Goal: Task Accomplishment & Management: Use online tool/utility

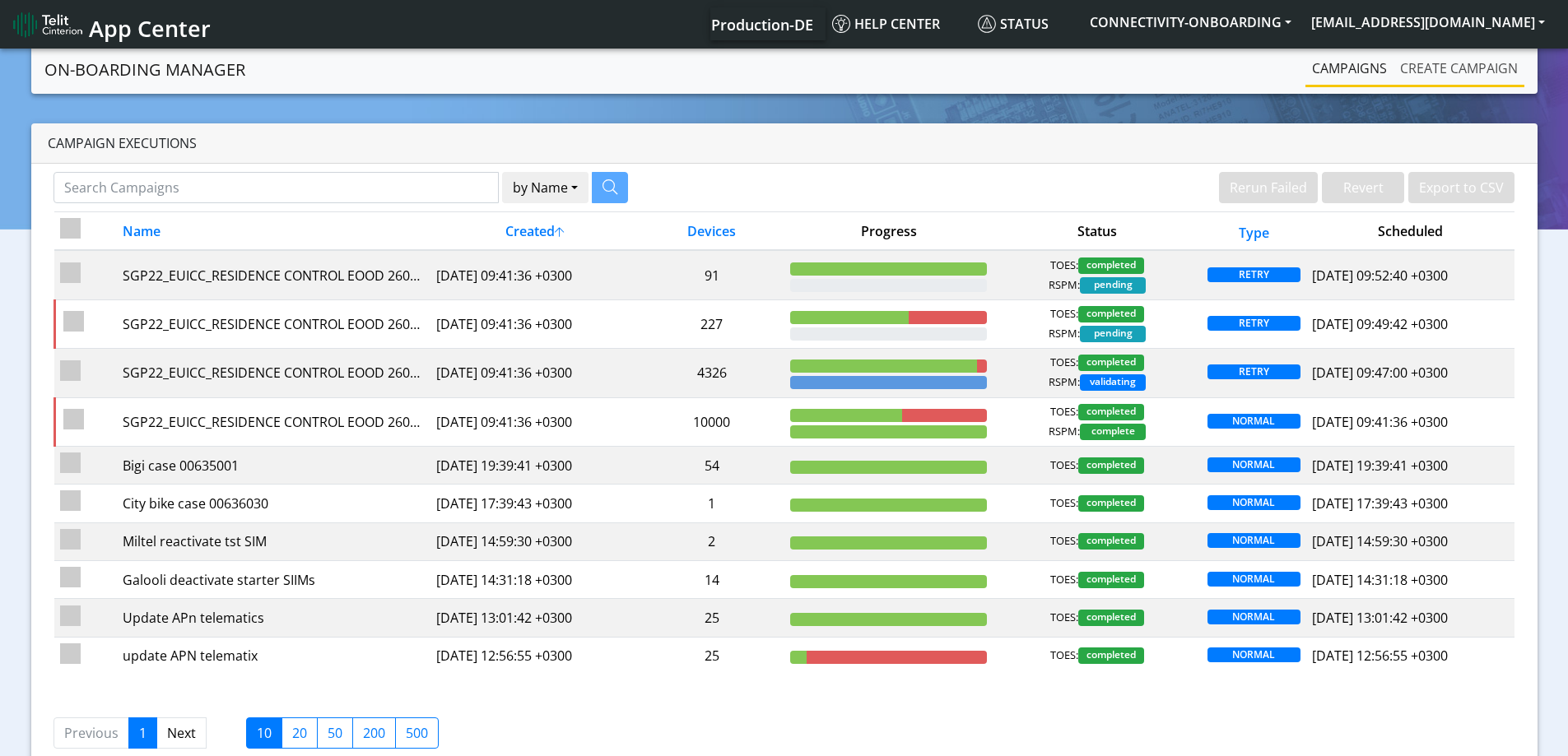
click at [1436, 68] on link "Create campaign" at bounding box center [1459, 68] width 131 height 33
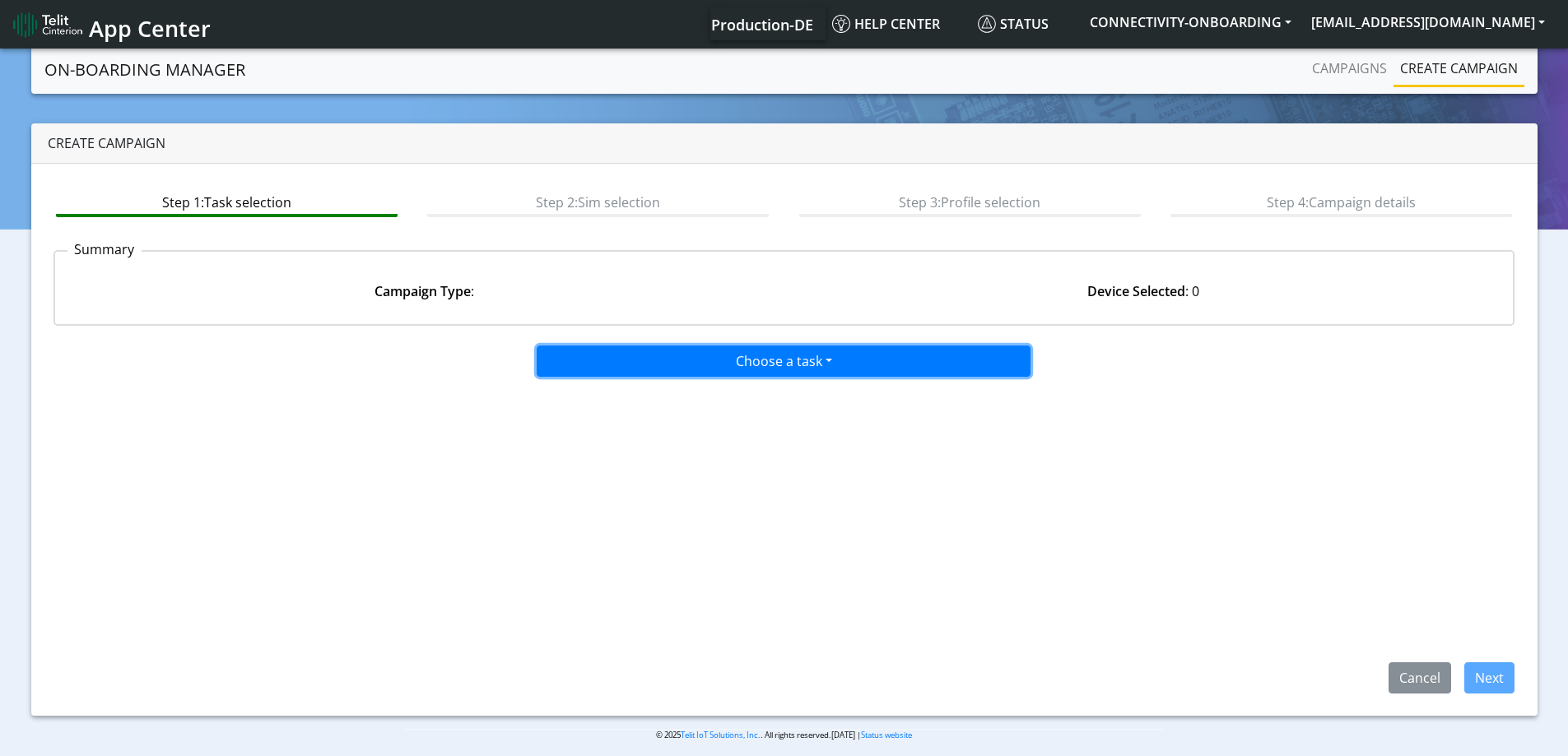
click at [733, 371] on button "Choose a task" at bounding box center [784, 361] width 494 height 31
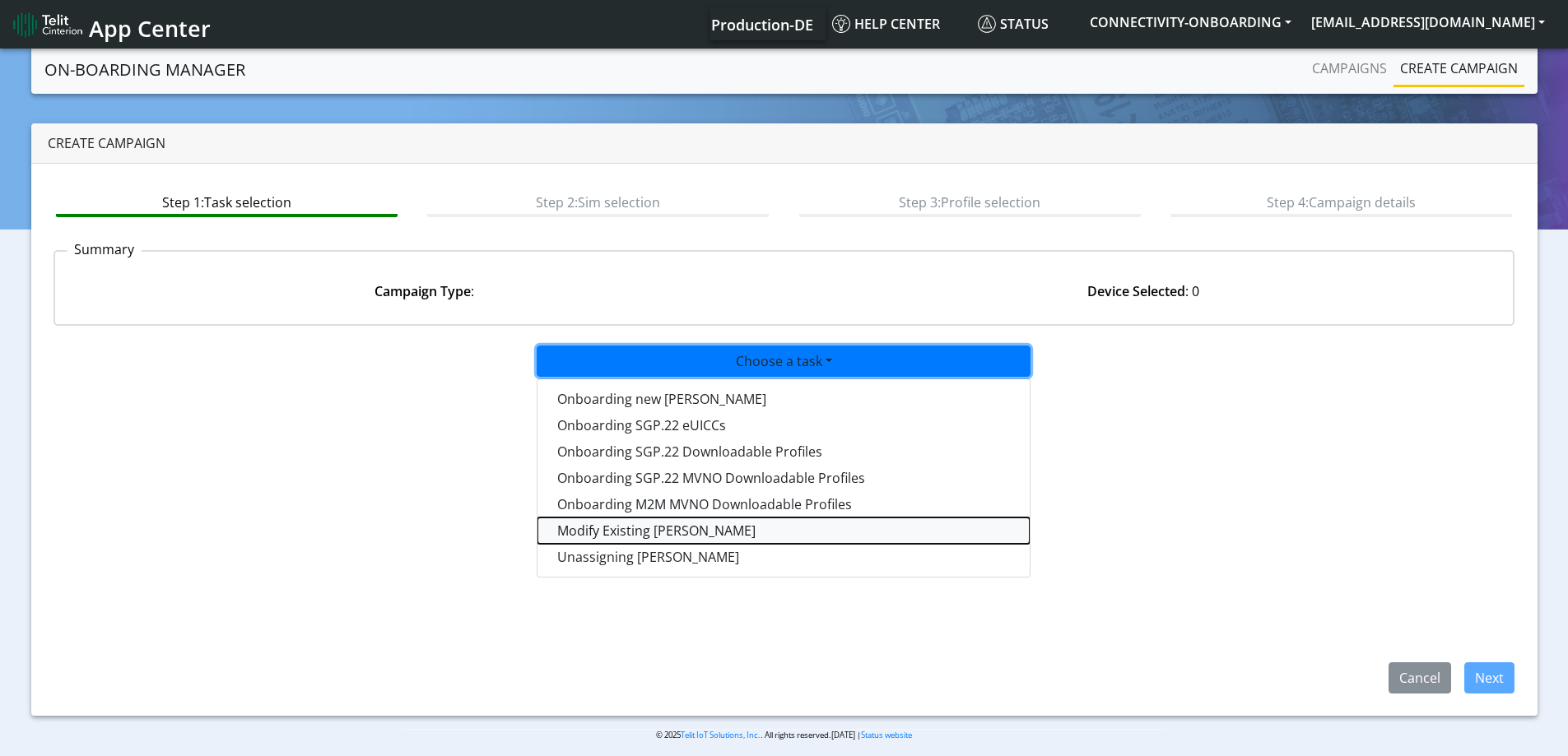
click at [622, 529] on taskiotp-dropdown "Modify Existing SIMs" at bounding box center [784, 530] width 492 height 26
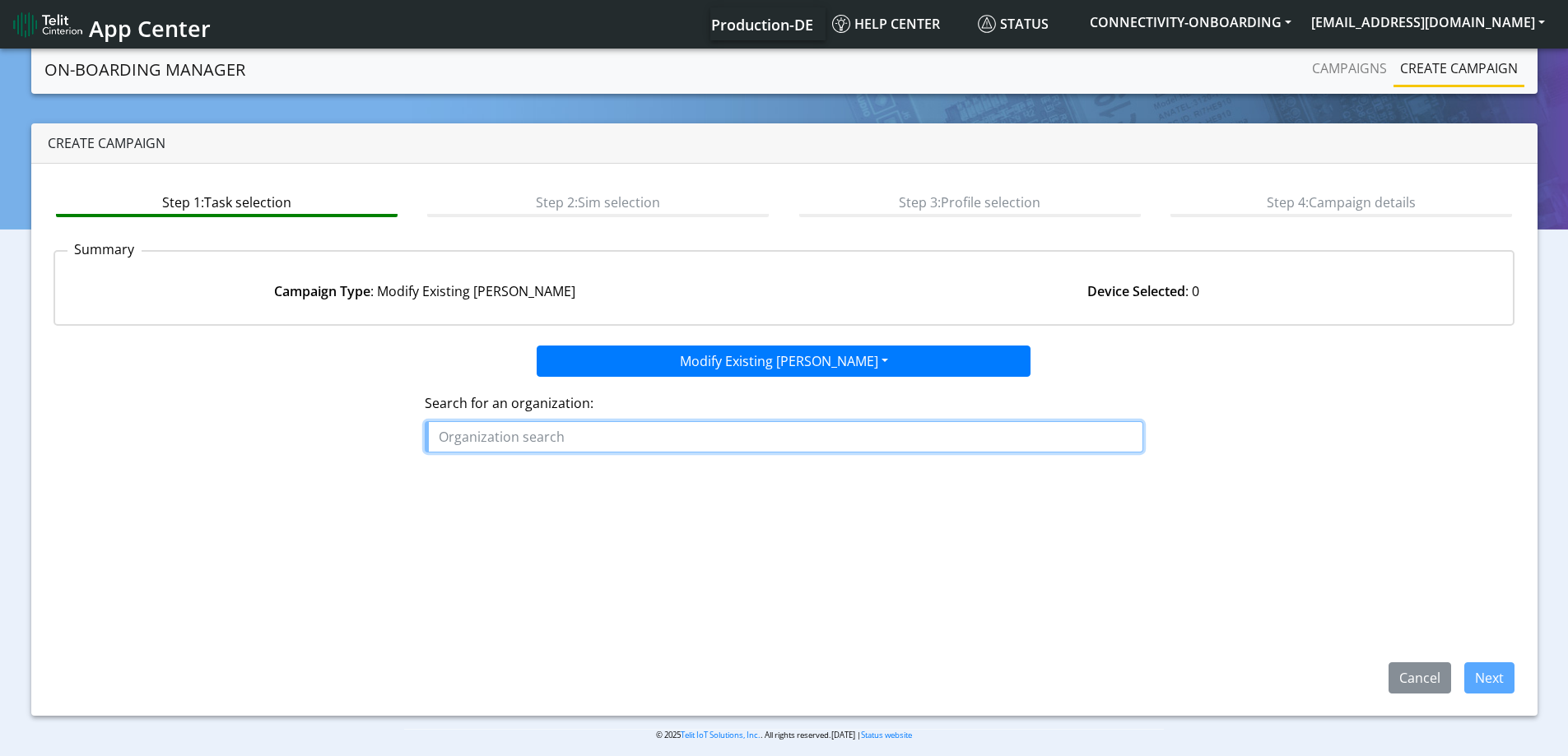
click at [569, 430] on input "text" at bounding box center [784, 436] width 719 height 31
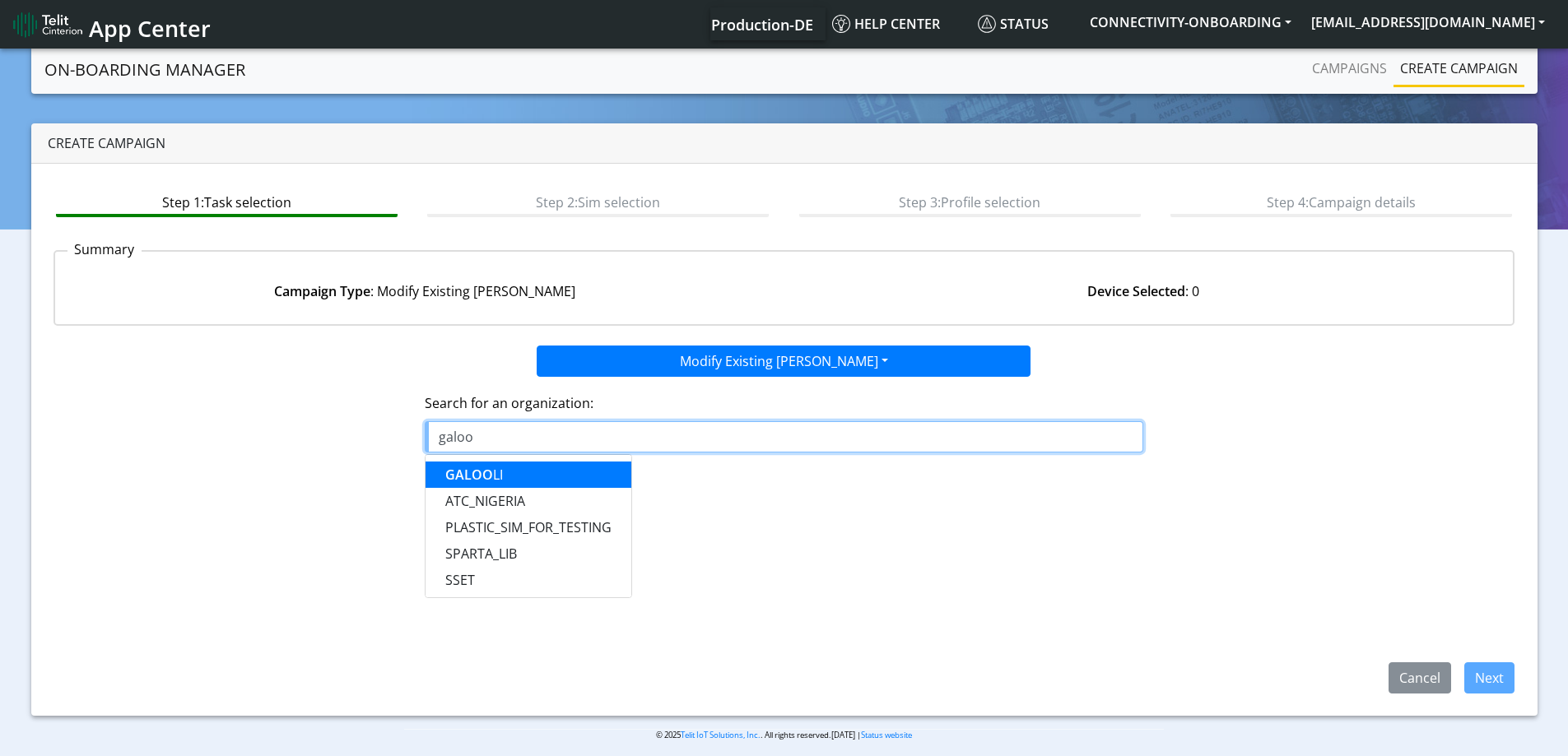
click at [476, 460] on ngb-typeahead-window "GALOO LI ATC_NIGERIA PLASTIC_SIM_FOR_TESTING SPARTA_LIB SSET" at bounding box center [528, 526] width 208 height 144
click at [529, 465] on button "GALOO LI" at bounding box center [528, 475] width 206 height 26
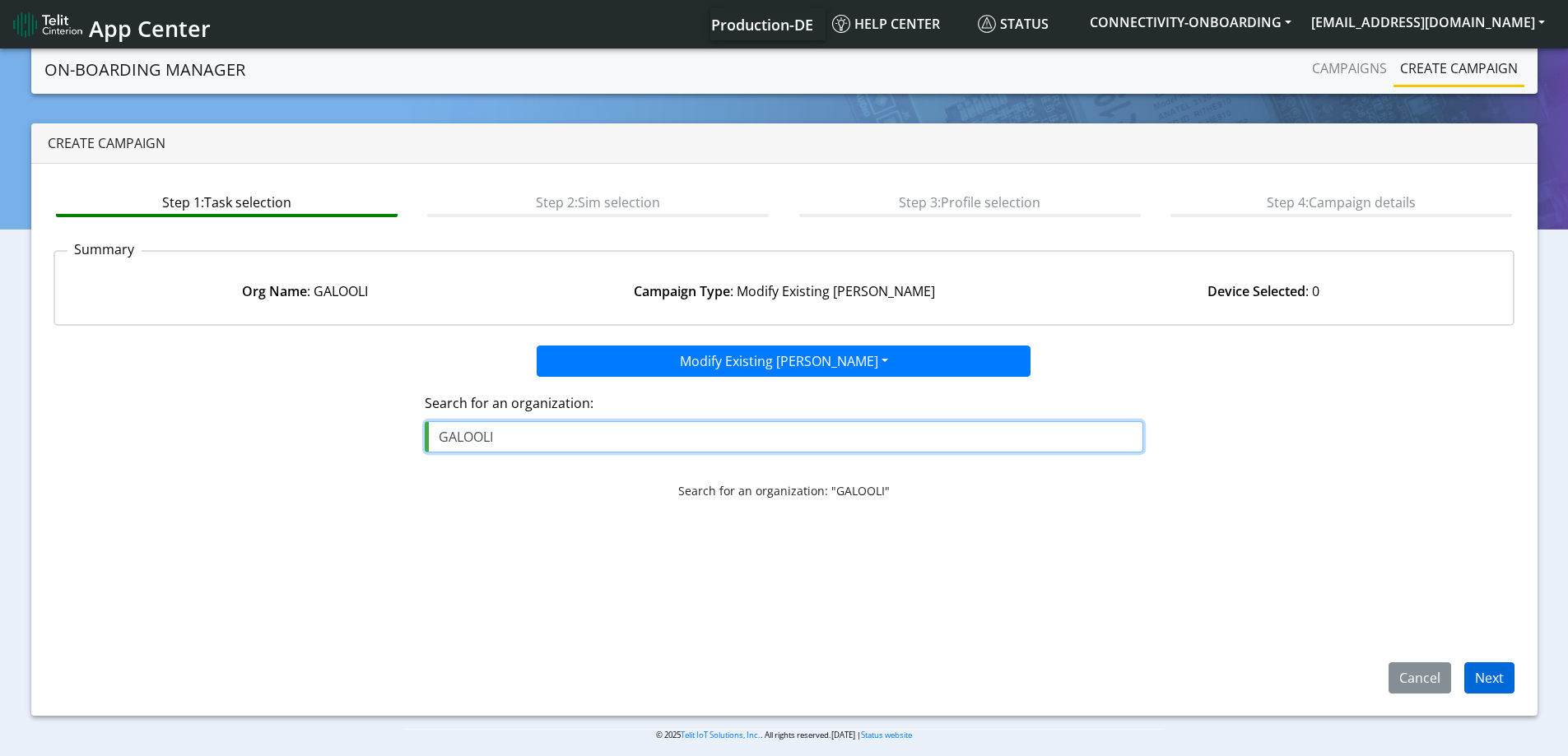
type input "GALOOLI"
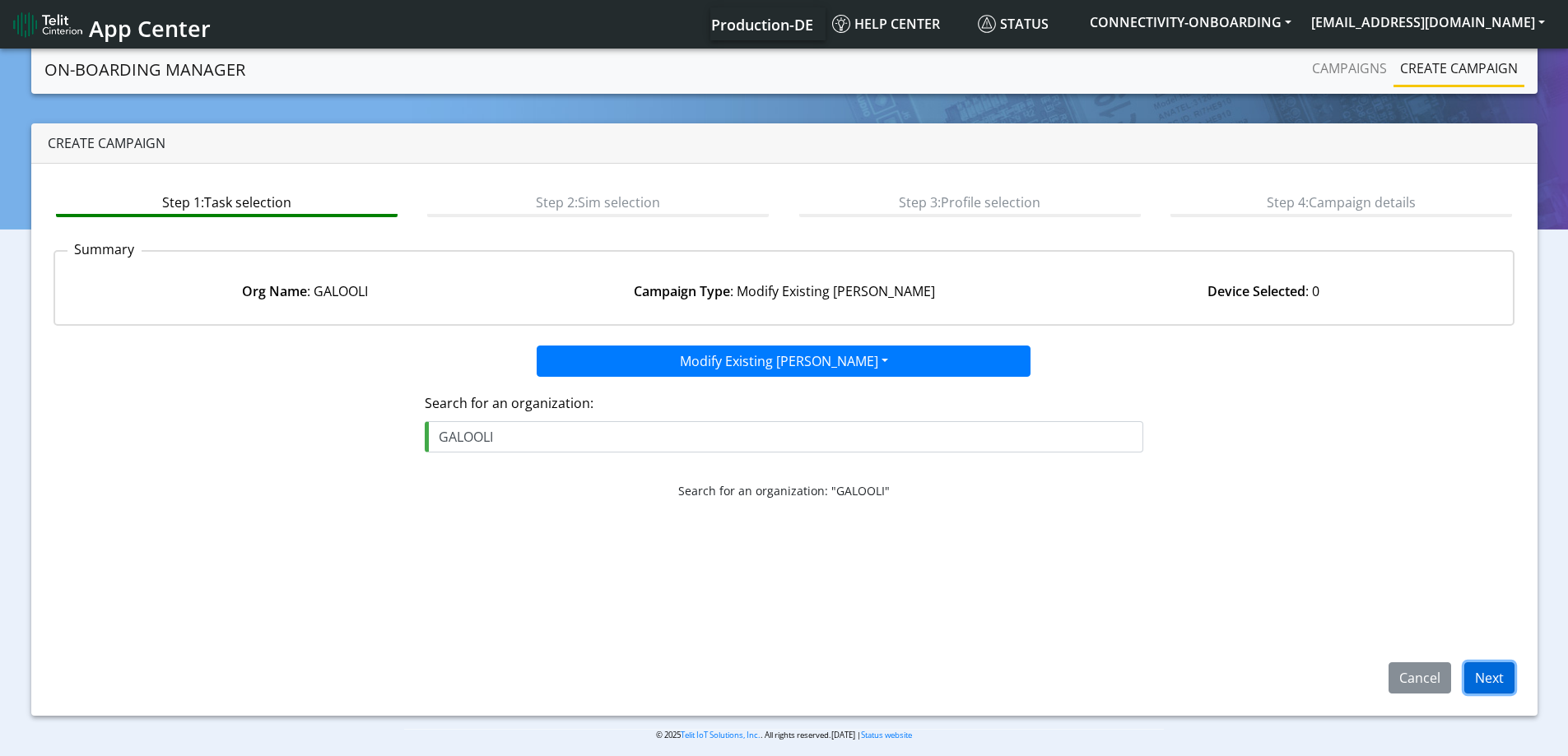
click at [1488, 683] on button "Next" at bounding box center [1489, 678] width 50 height 31
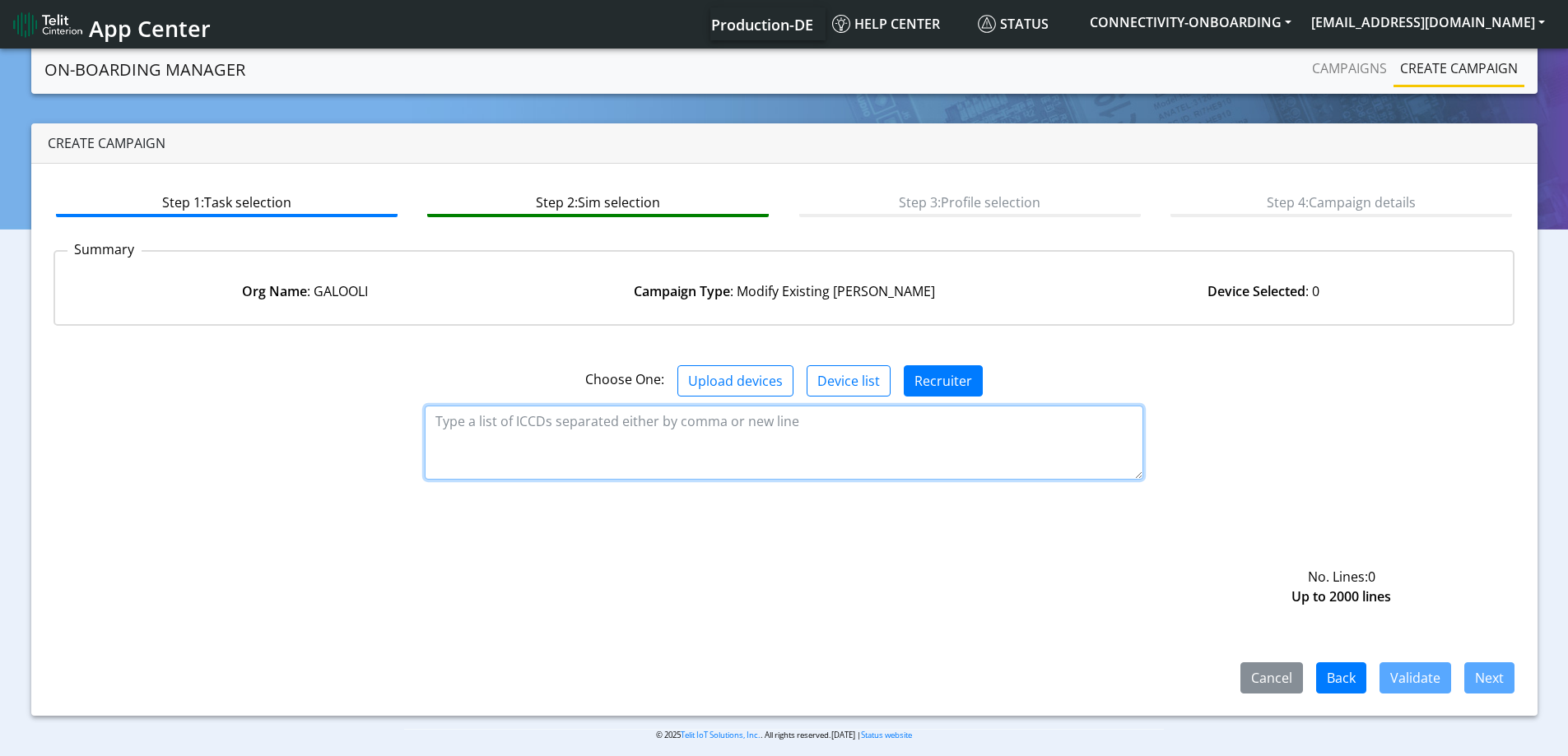
click at [708, 452] on textarea at bounding box center [784, 442] width 719 height 74
paste textarea "89358151000027907792 Galooli Telit Activated 89358151000022511367 Galooli Telit…"
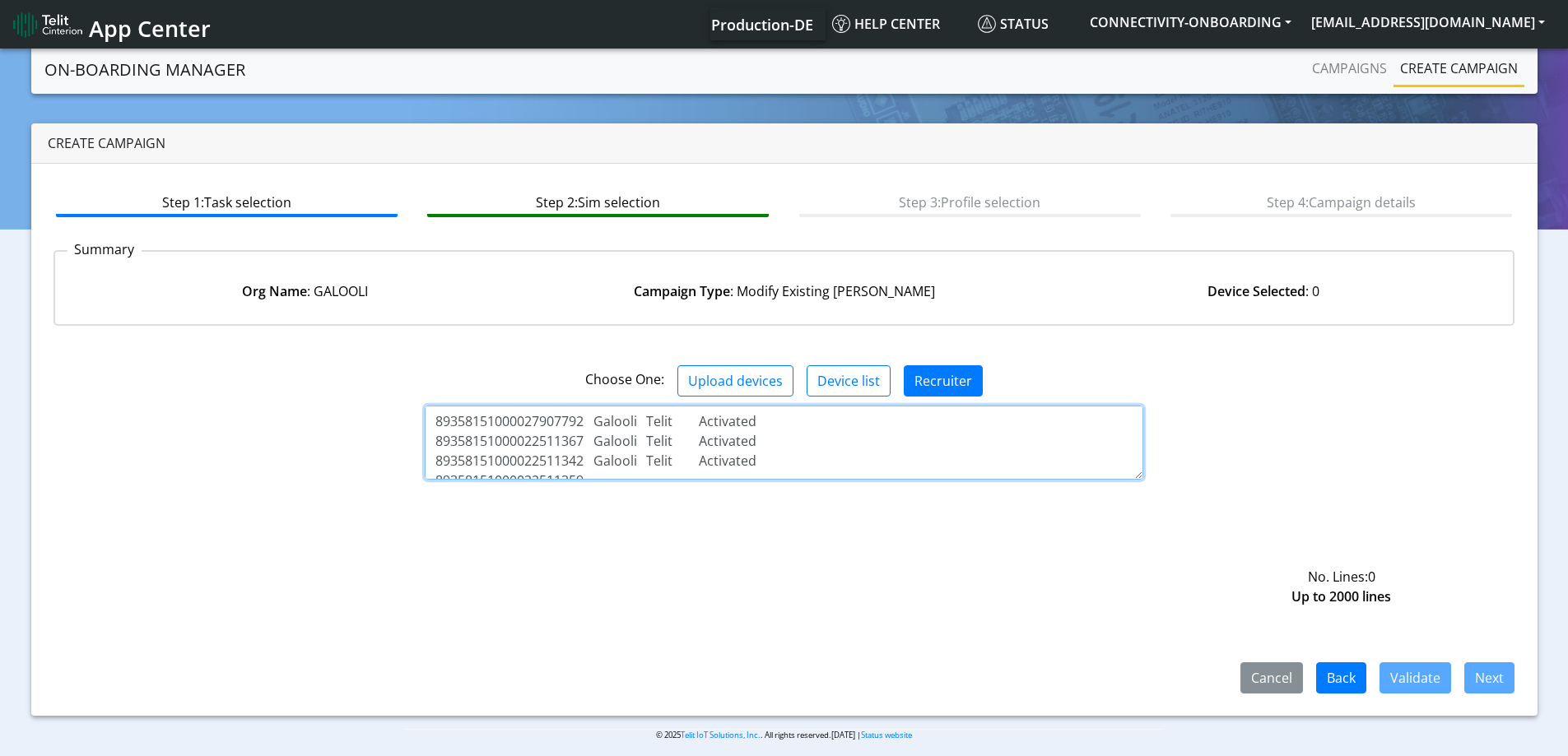
scroll to position [11, 0]
drag, startPoint x: 584, startPoint y: 446, endPoint x: 832, endPoint y: 460, distance: 248.4
click at [842, 456] on textarea "89358151000027907792 Galooli Telit Activated 89358151000022511367 Galooli Telit…" at bounding box center [784, 442] width 719 height 74
drag, startPoint x: 766, startPoint y: 431, endPoint x: 589, endPoint y: 429, distance: 177.0
click at [589, 429] on textarea "89358151000027907792 Galooli Telit Activated 89358151000022511367 Galooli Telit…" at bounding box center [784, 442] width 719 height 74
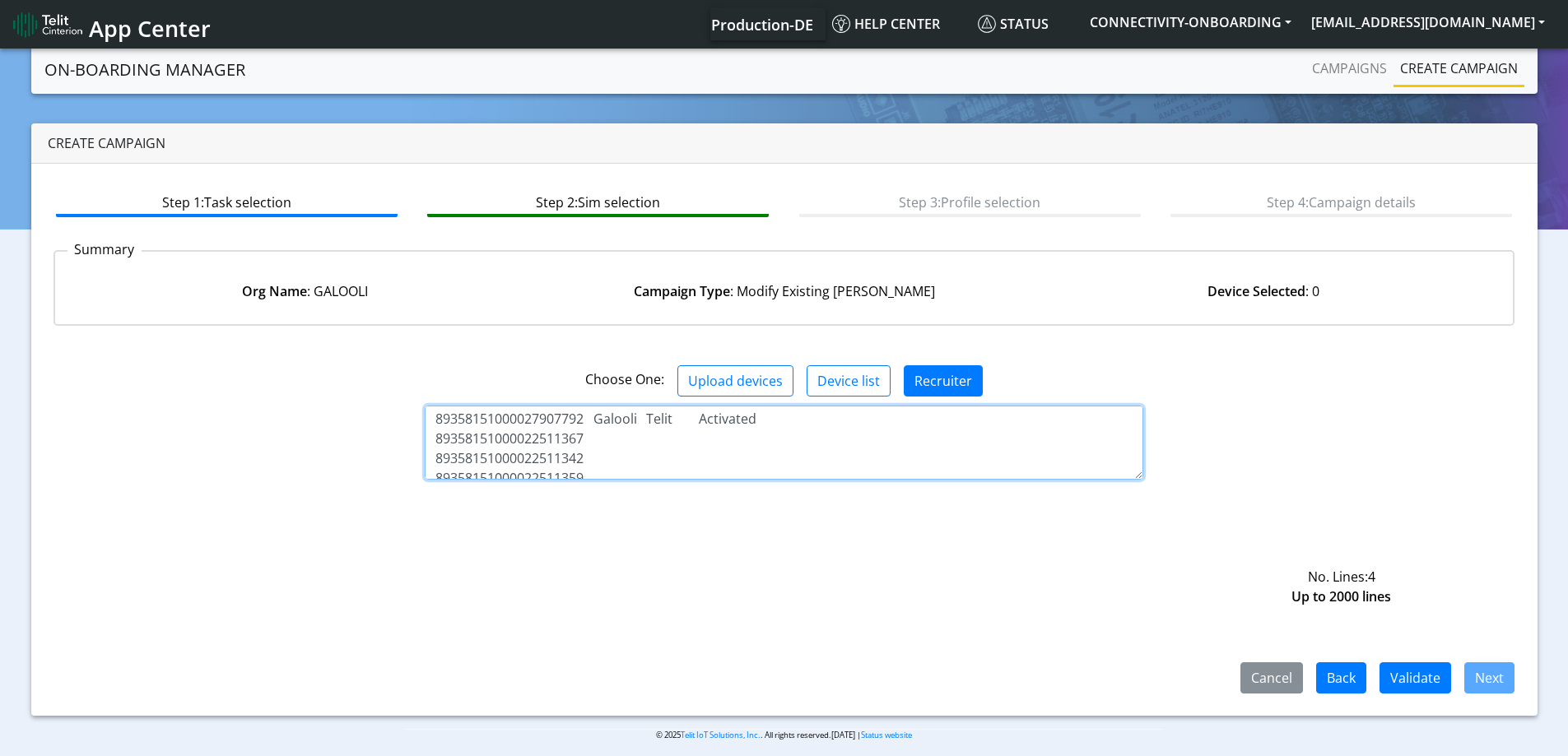
scroll to position [0, 0]
drag, startPoint x: 772, startPoint y: 427, endPoint x: 590, endPoint y: 415, distance: 182.4
click at [590, 415] on textarea "89358151000027907792 Galooli Telit Activated 89358151000022511367 8935815100002…" at bounding box center [784, 442] width 719 height 74
type textarea "89358151000027907792 89358151000022511367 89358151000022511342 8935815100002251…"
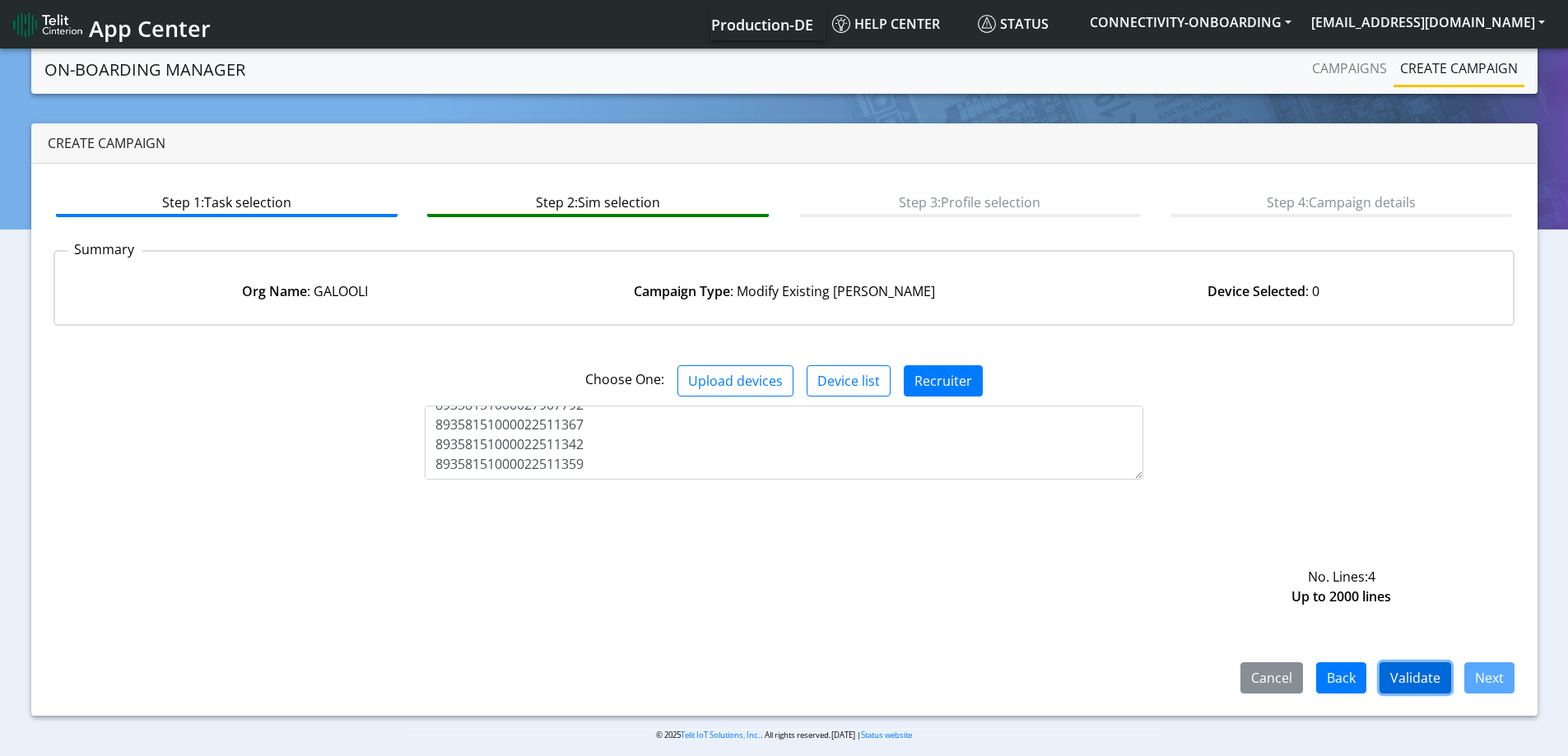
click at [1433, 679] on button "Validate" at bounding box center [1415, 678] width 72 height 31
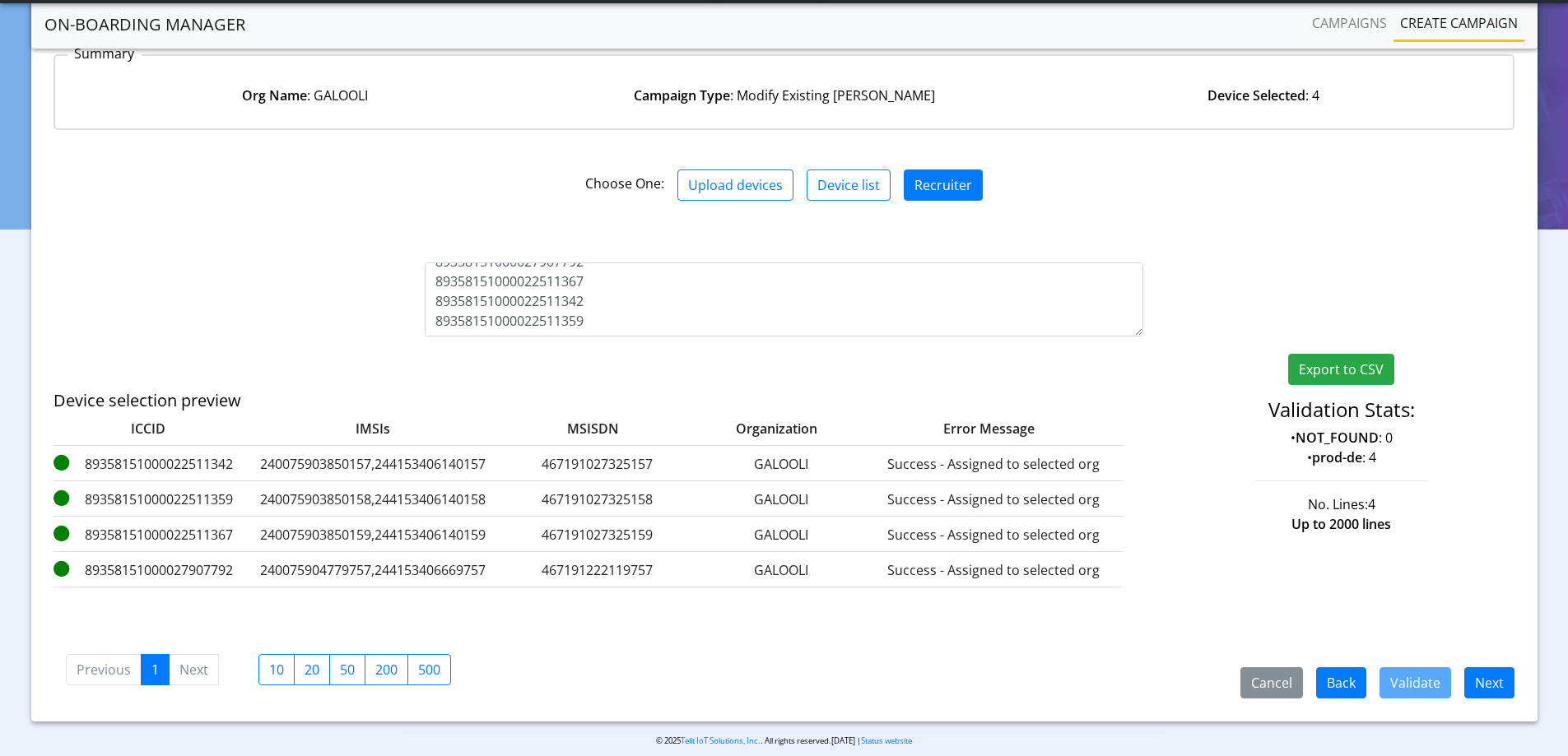
scroll to position [167, 0]
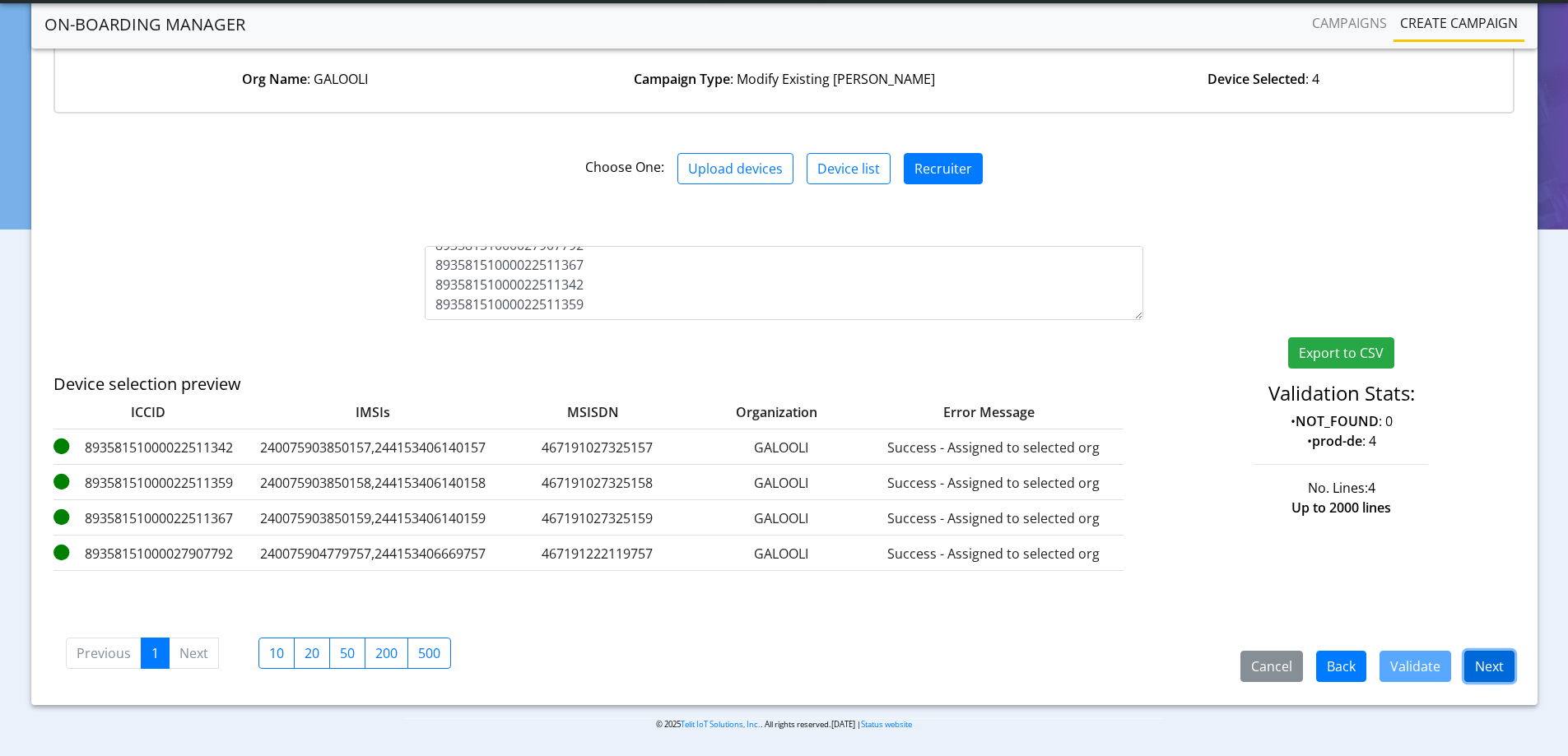
click at [1482, 668] on button "Next" at bounding box center [1489, 667] width 50 height 31
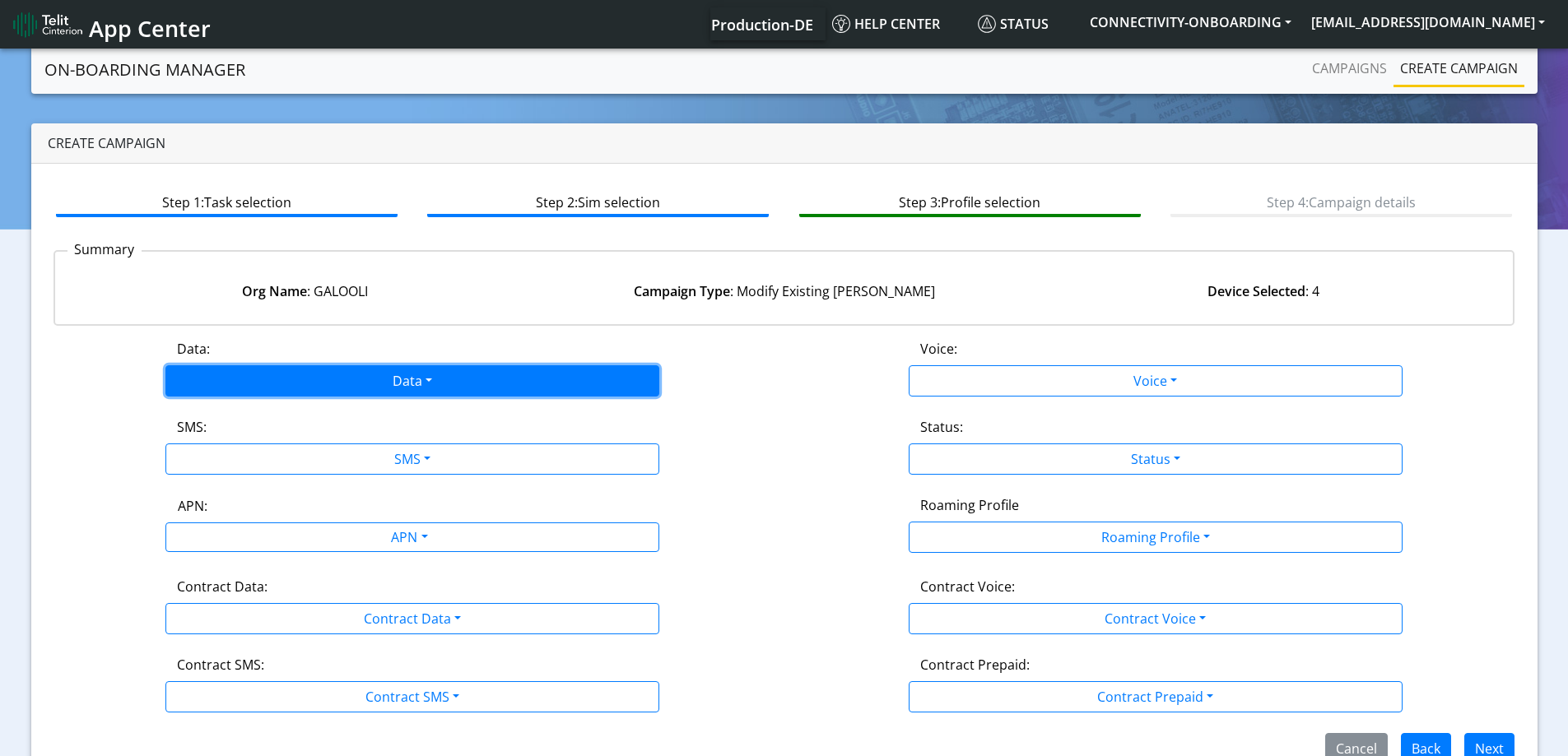
click at [368, 393] on button "Data" at bounding box center [413, 381] width 494 height 31
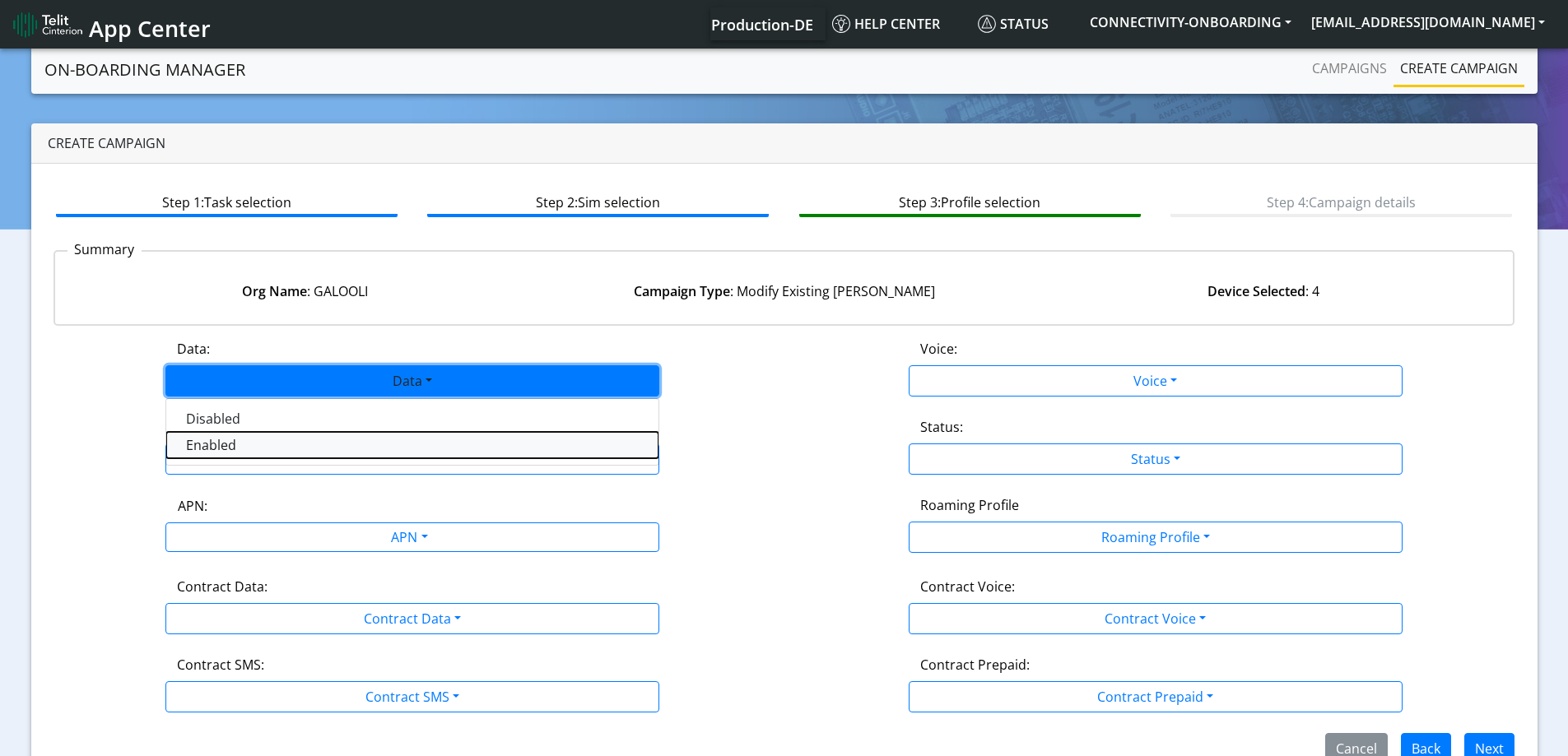
click at [268, 440] on button "Enabled" at bounding box center [412, 444] width 492 height 26
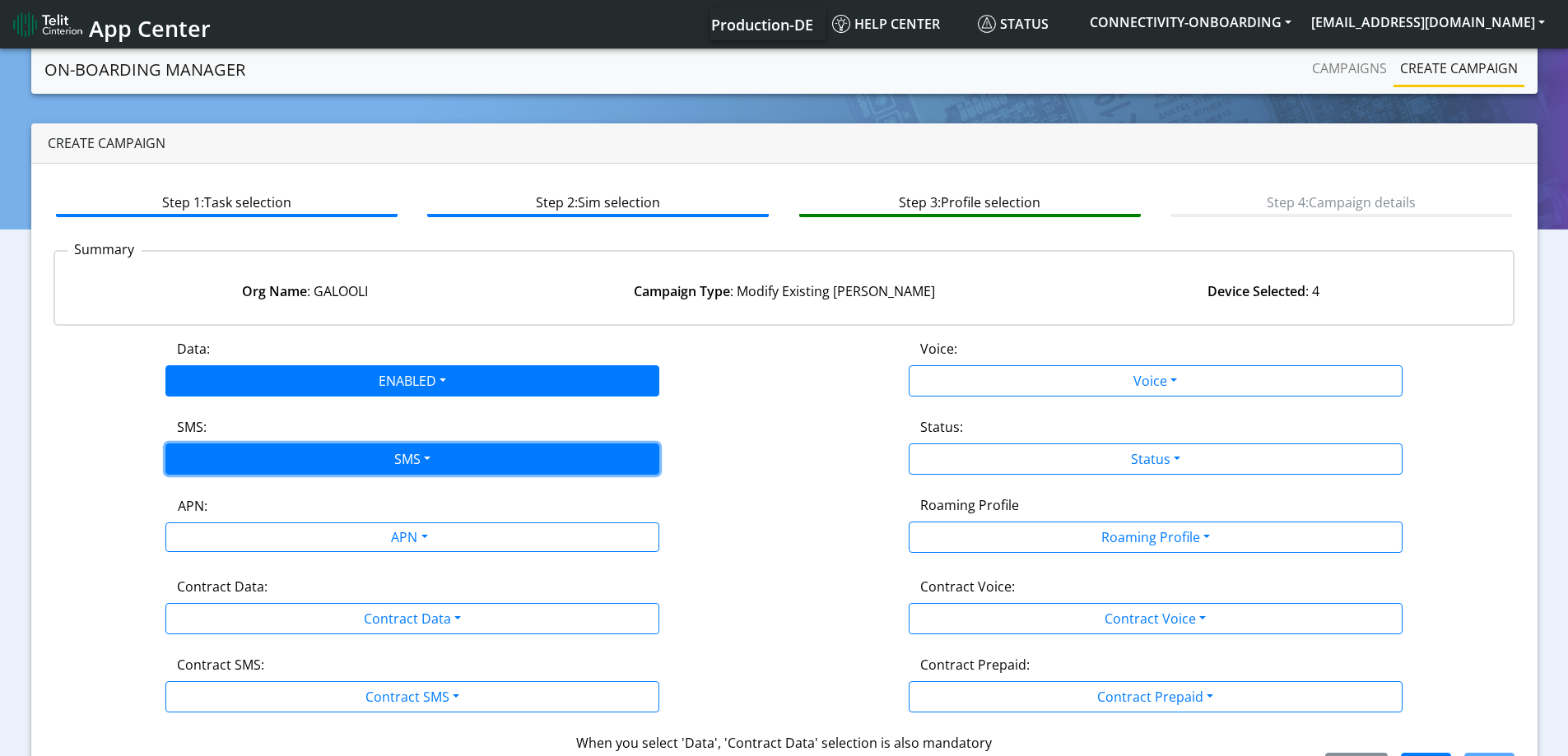
click at [260, 461] on button "SMS" at bounding box center [413, 459] width 494 height 31
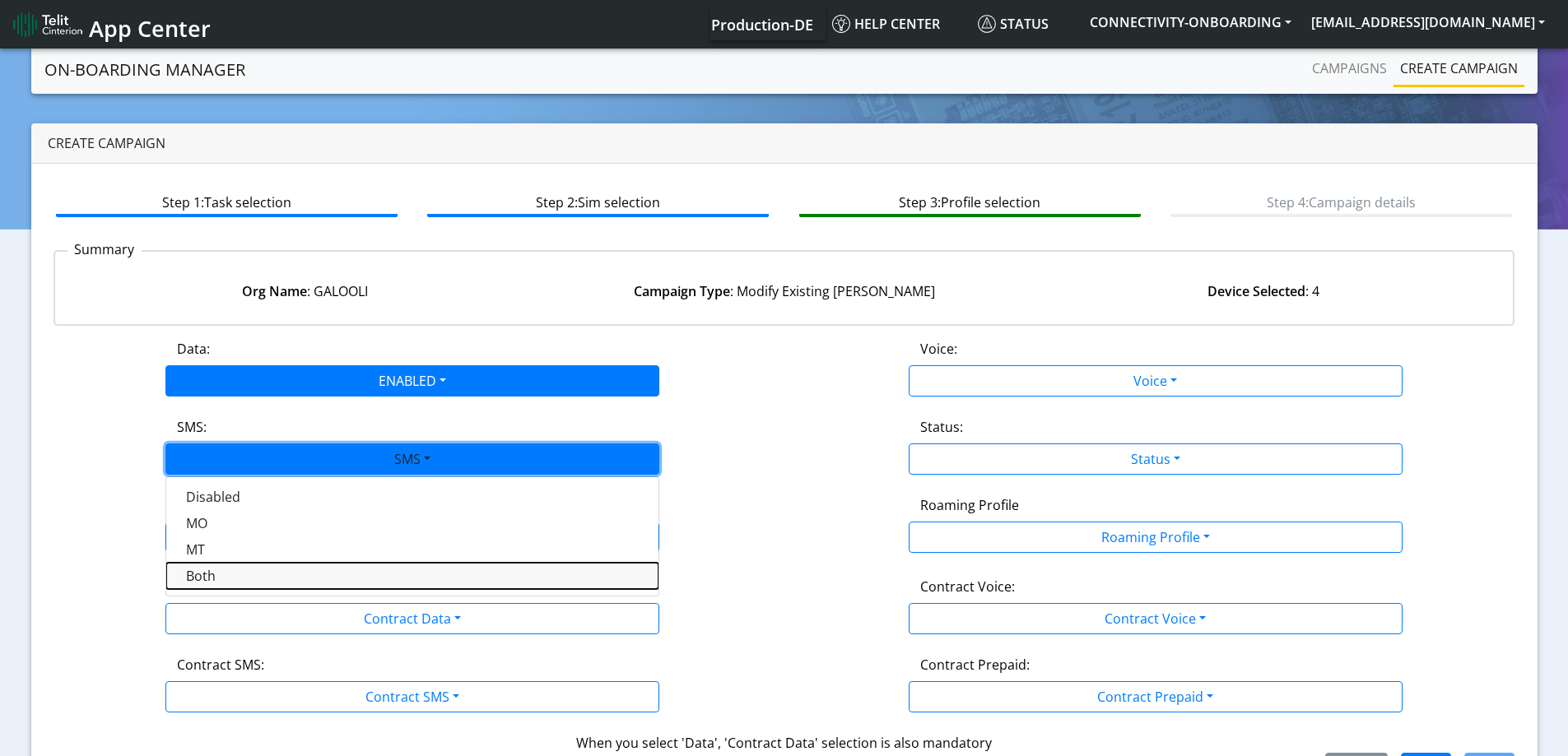
click at [242, 574] on button "Both" at bounding box center [412, 576] width 492 height 26
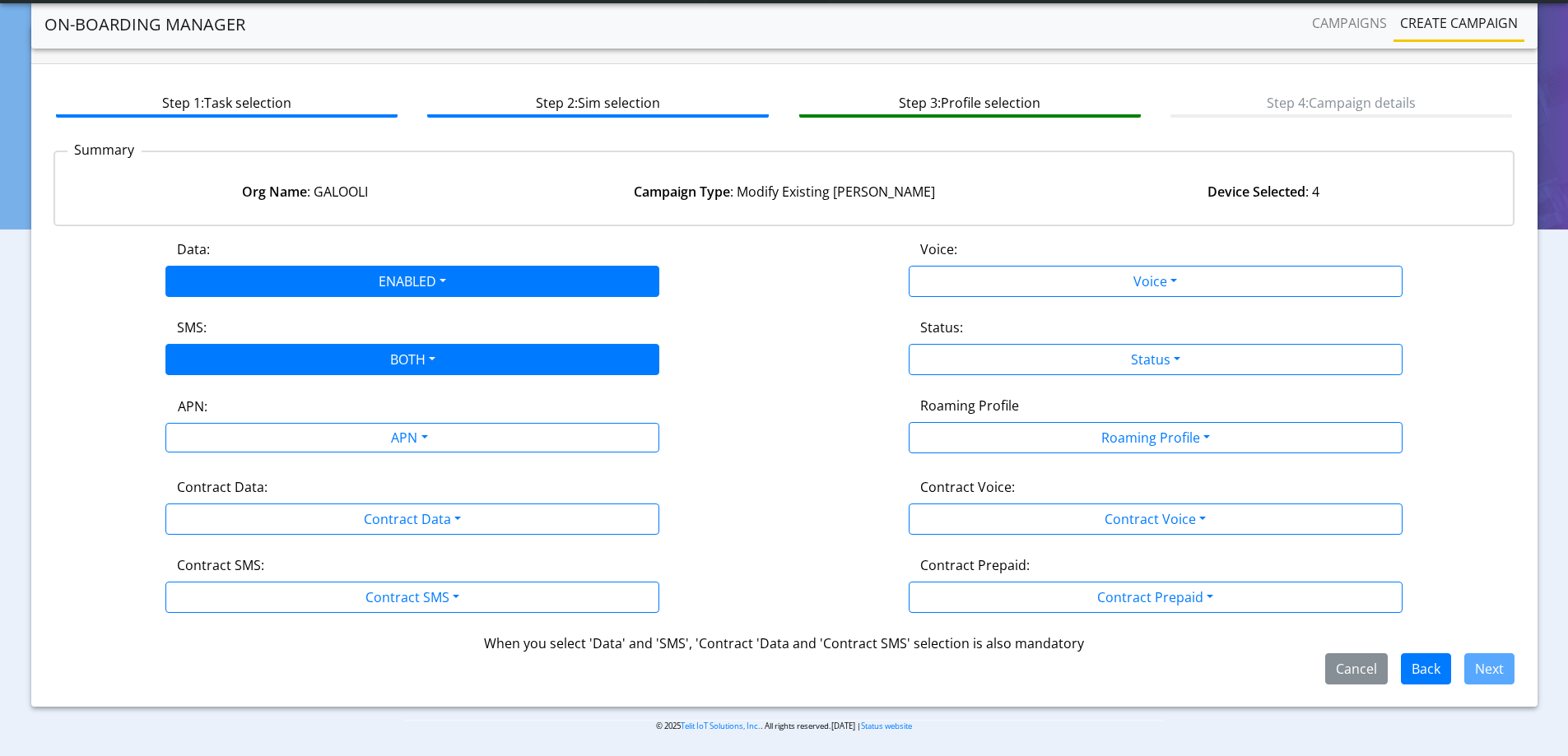
scroll to position [56, 0]
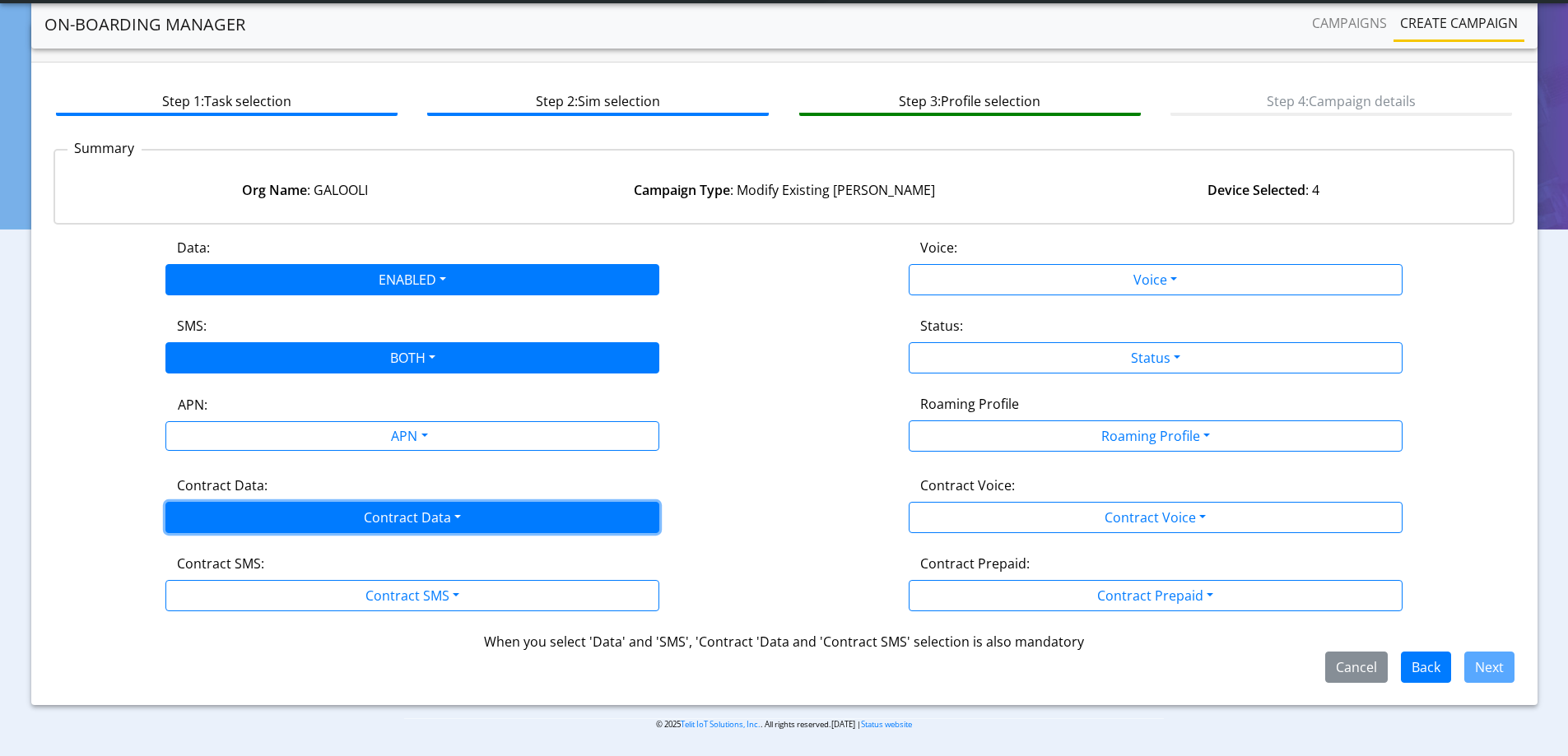
click at [290, 522] on button "Contract Data" at bounding box center [413, 517] width 494 height 31
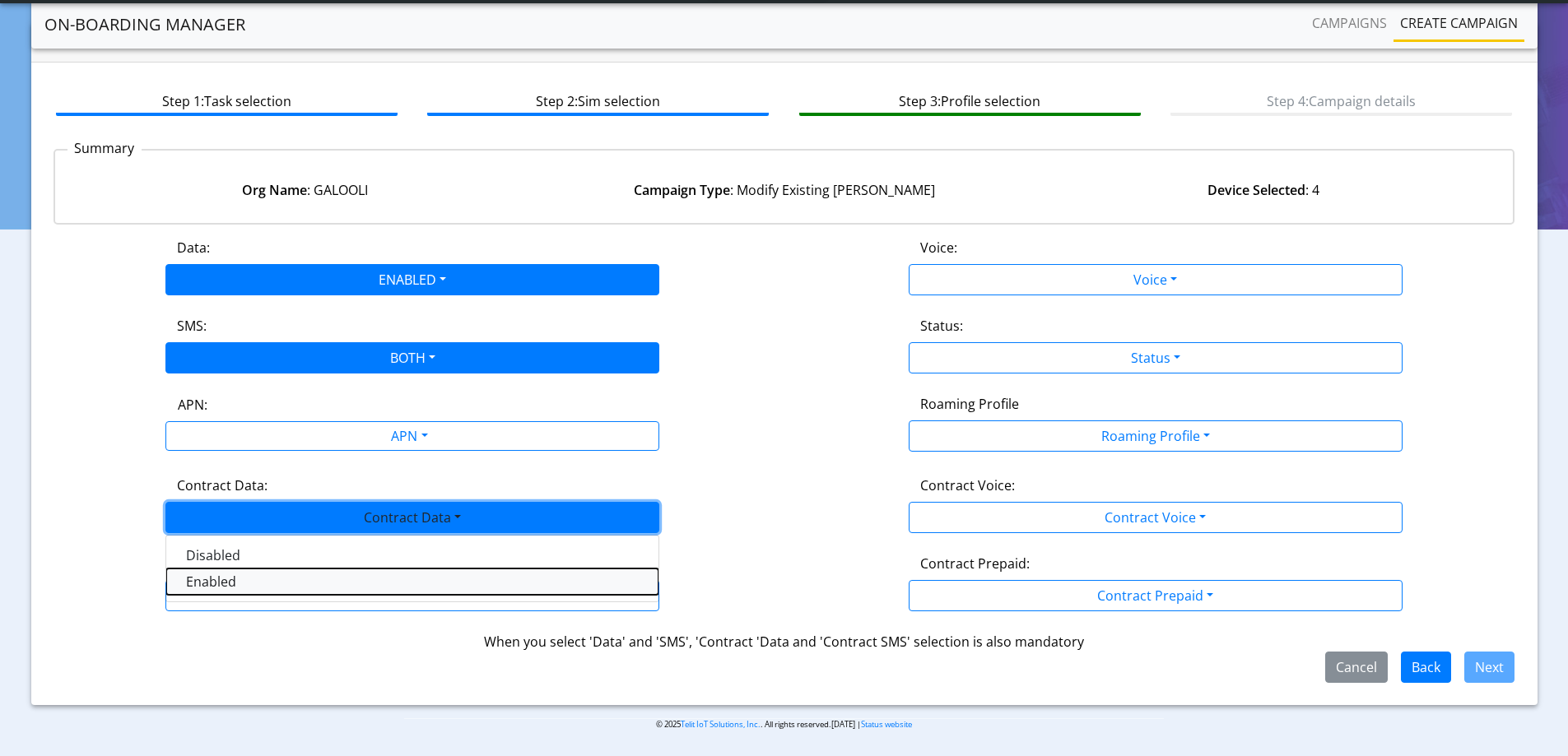
drag, startPoint x: 208, startPoint y: 583, endPoint x: 228, endPoint y: 615, distance: 37.7
click at [209, 583] on Dataenabled-dropdown "Enabled" at bounding box center [412, 581] width 492 height 26
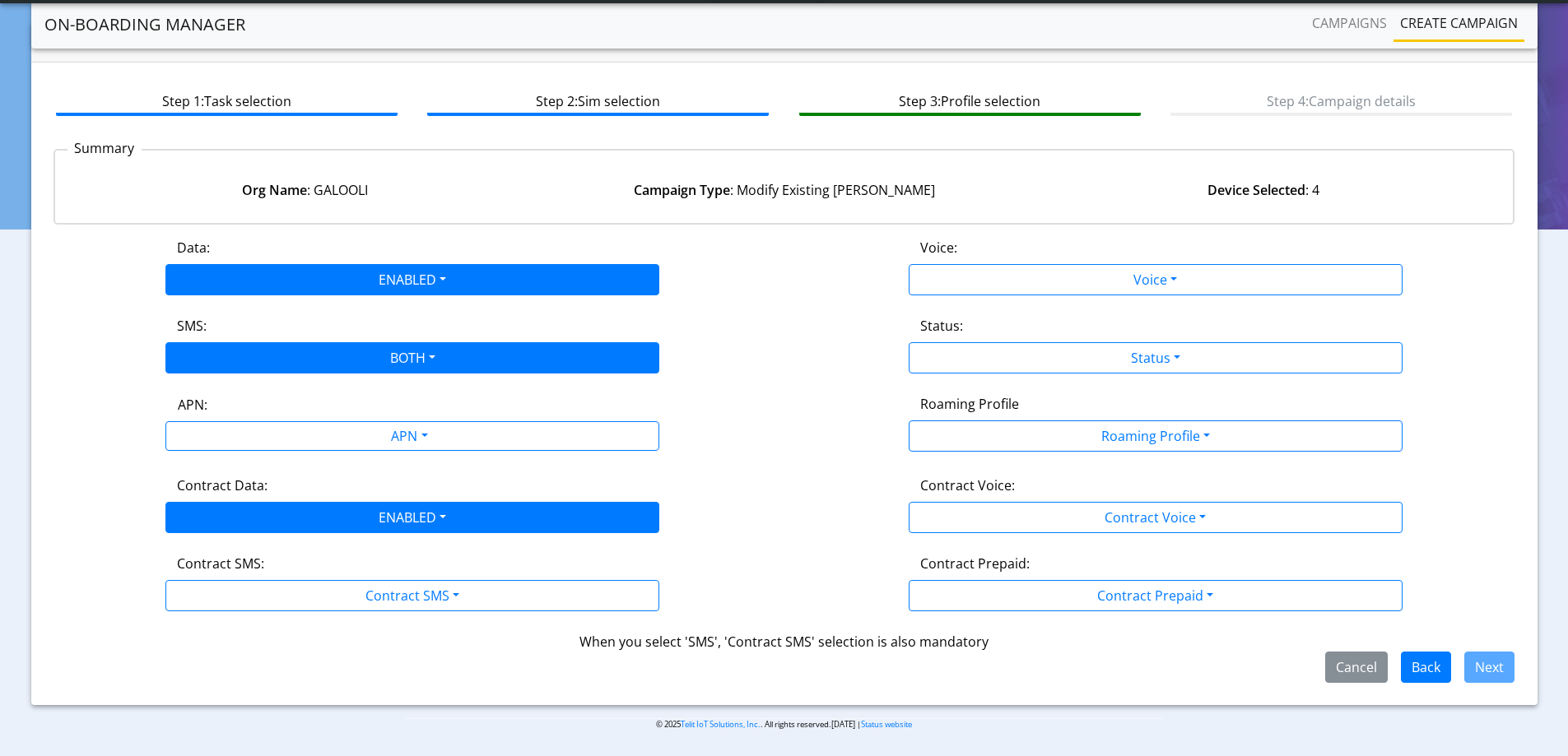
click at [228, 615] on div "Data: ENABLED Disabled Enabled Voice: Voice Disabled Enabled SMS: BOTH Disabled…" at bounding box center [784, 460] width 1461 height 445
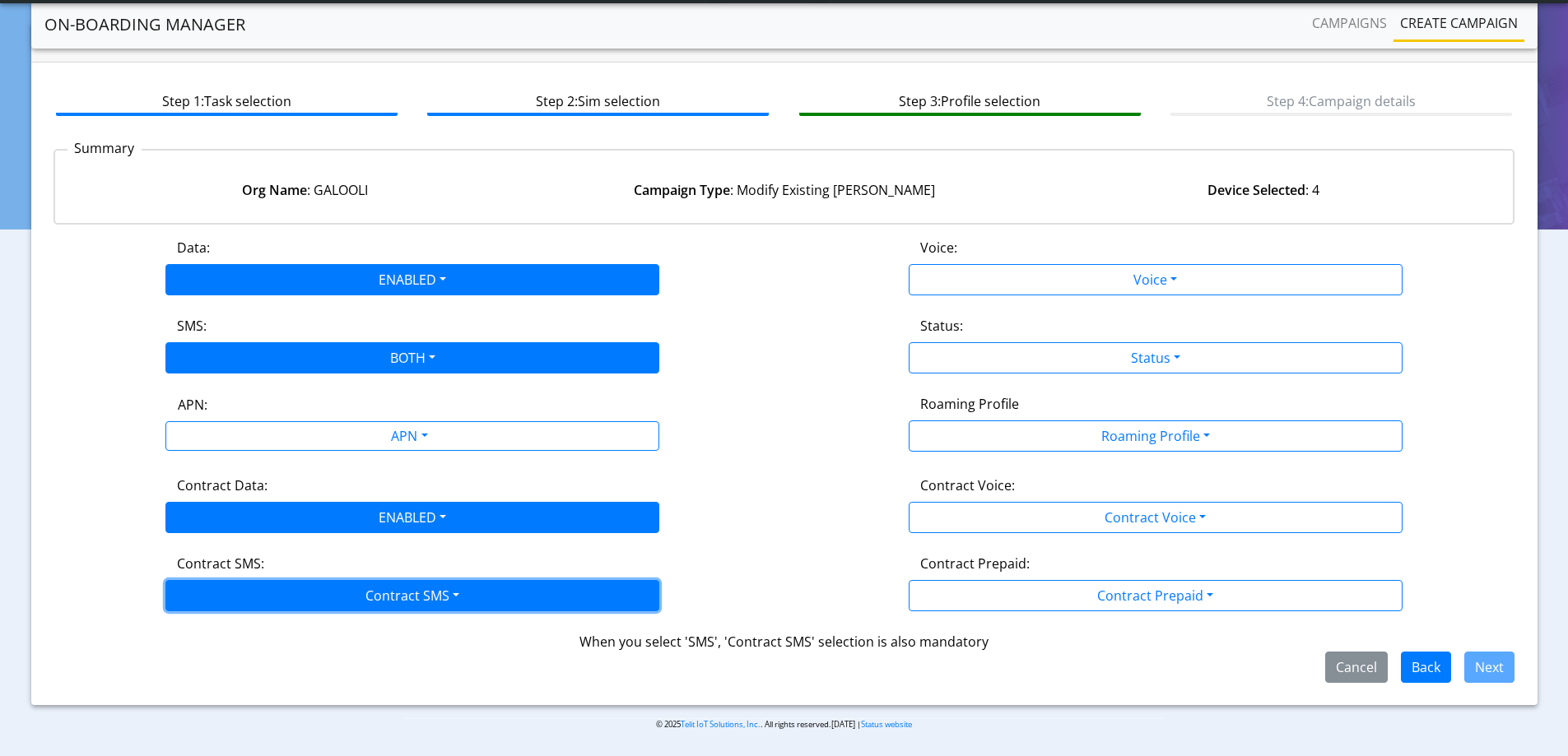
click at [232, 589] on button "Contract SMS" at bounding box center [413, 596] width 494 height 31
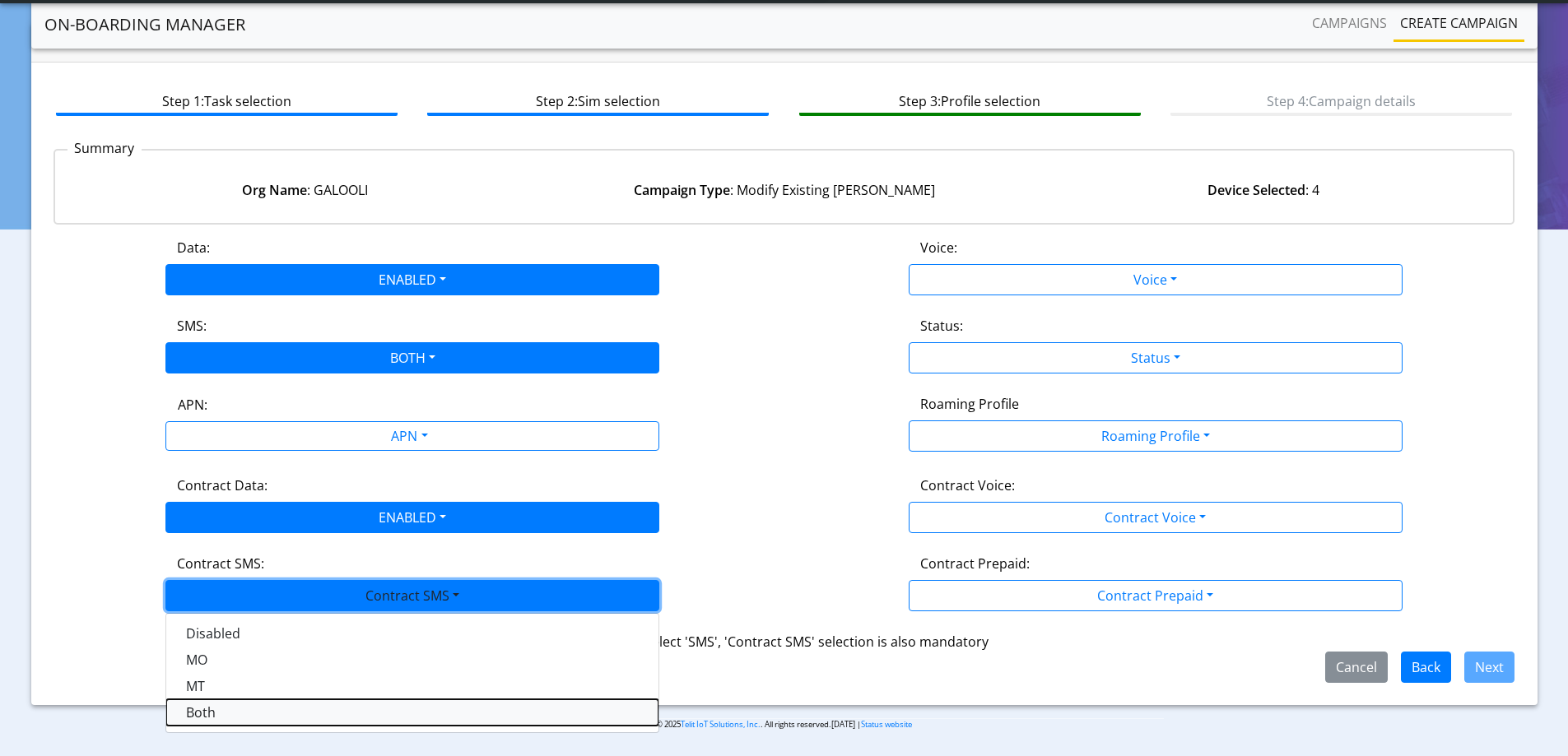
click at [215, 716] on SMSboth-dropdown "Both" at bounding box center [412, 712] width 492 height 26
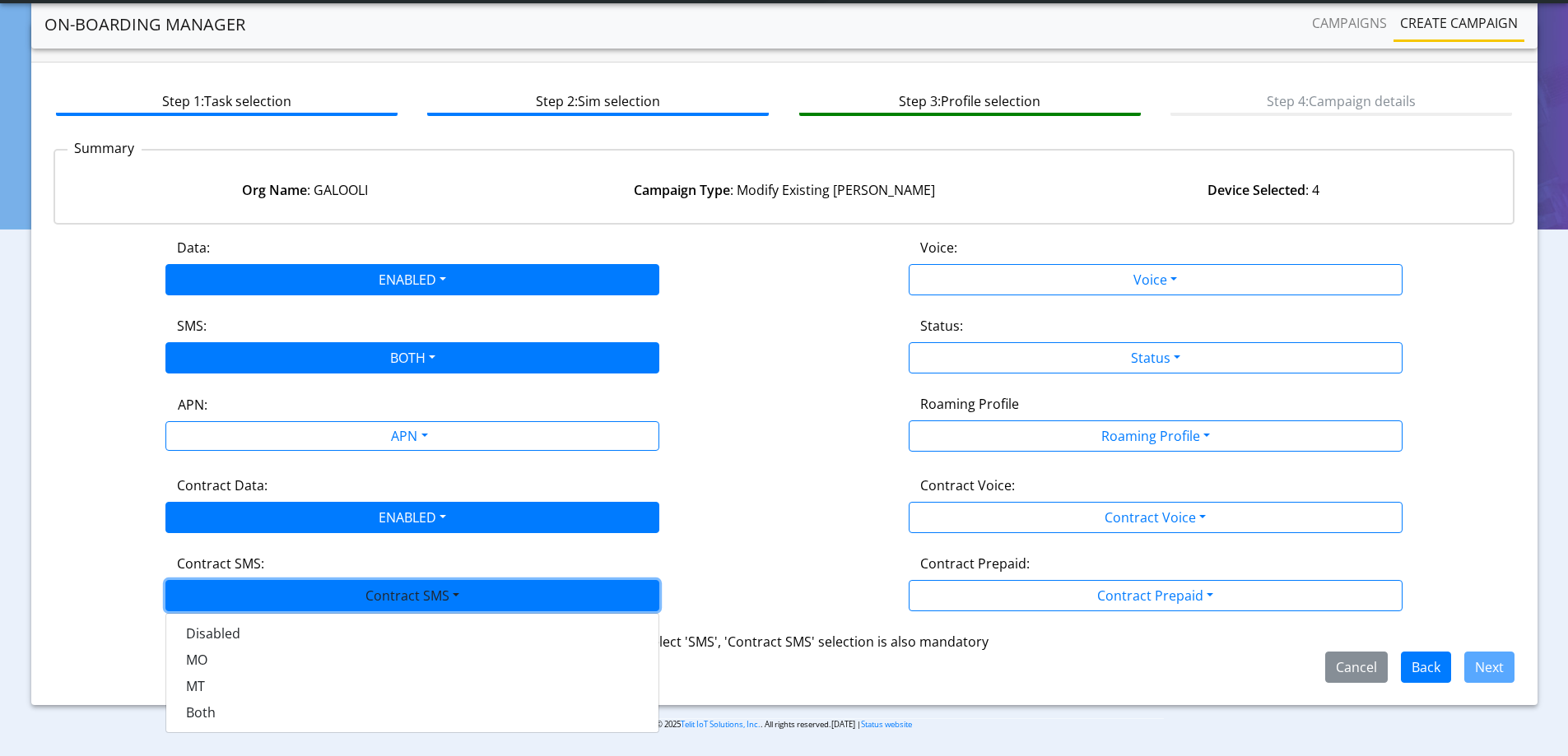
scroll to position [36, 0]
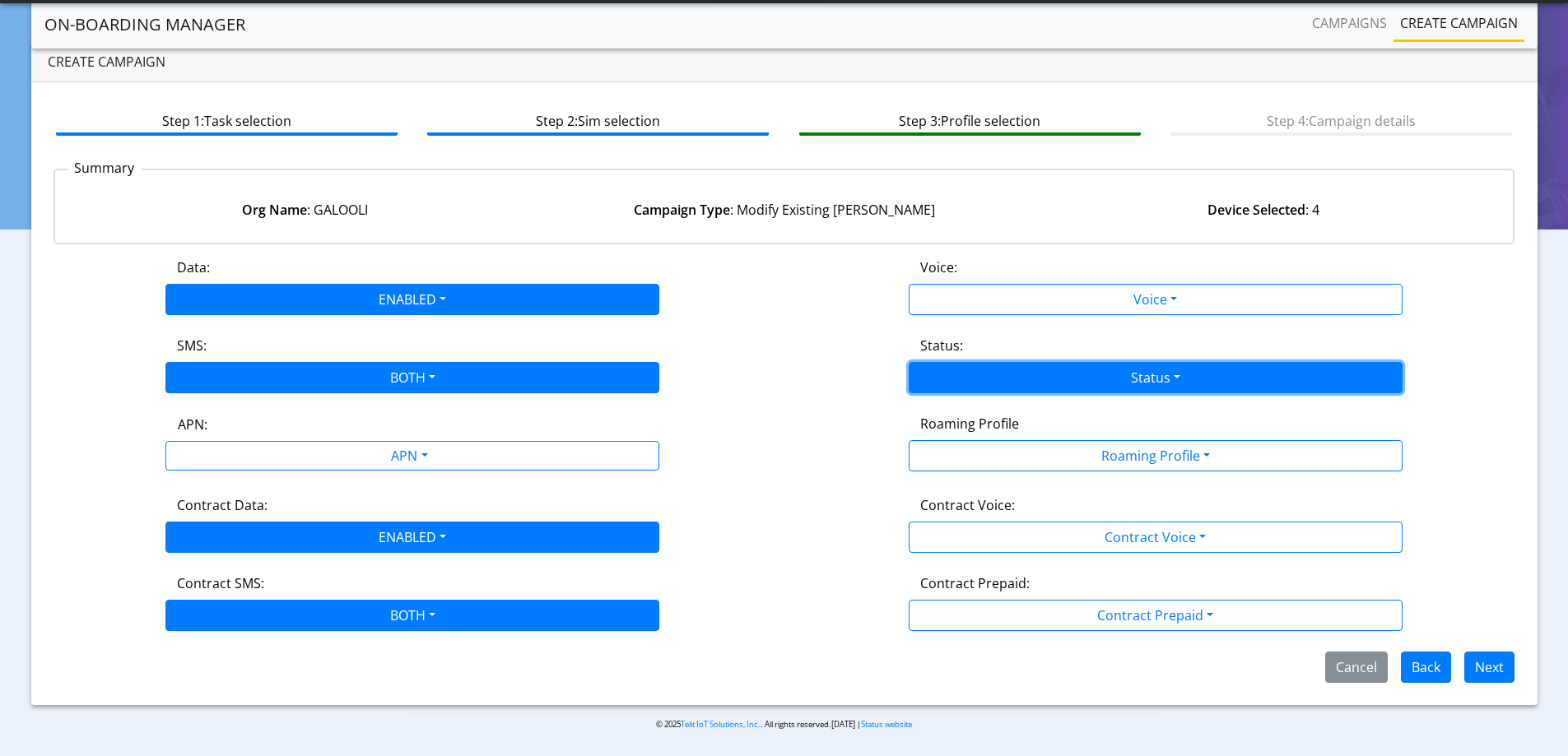
drag, startPoint x: 1068, startPoint y: 370, endPoint x: 1050, endPoint y: 381, distance: 21.1
click at [1066, 370] on button "Status" at bounding box center [1155, 377] width 494 height 31
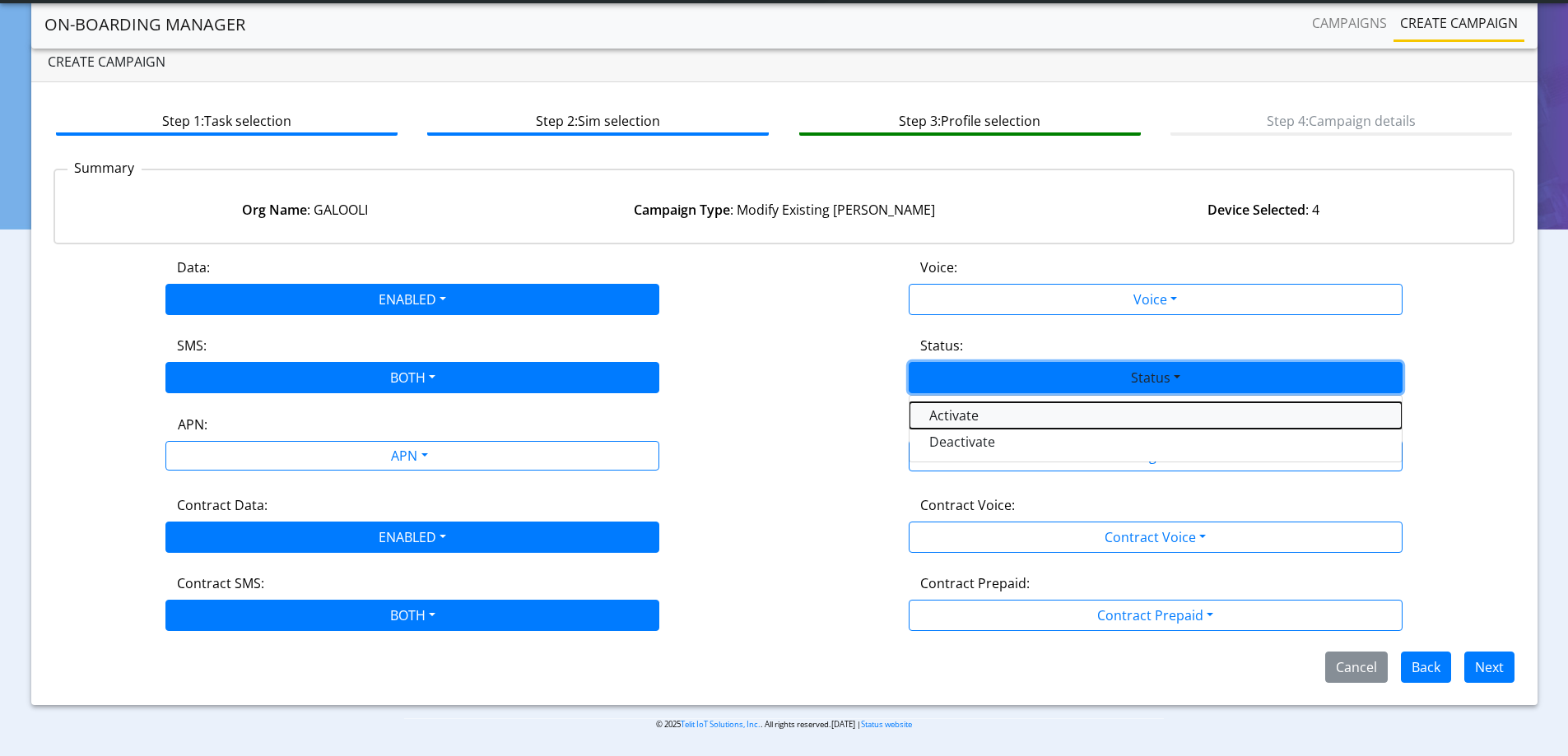
click at [976, 420] on button "Activate" at bounding box center [1155, 415] width 492 height 26
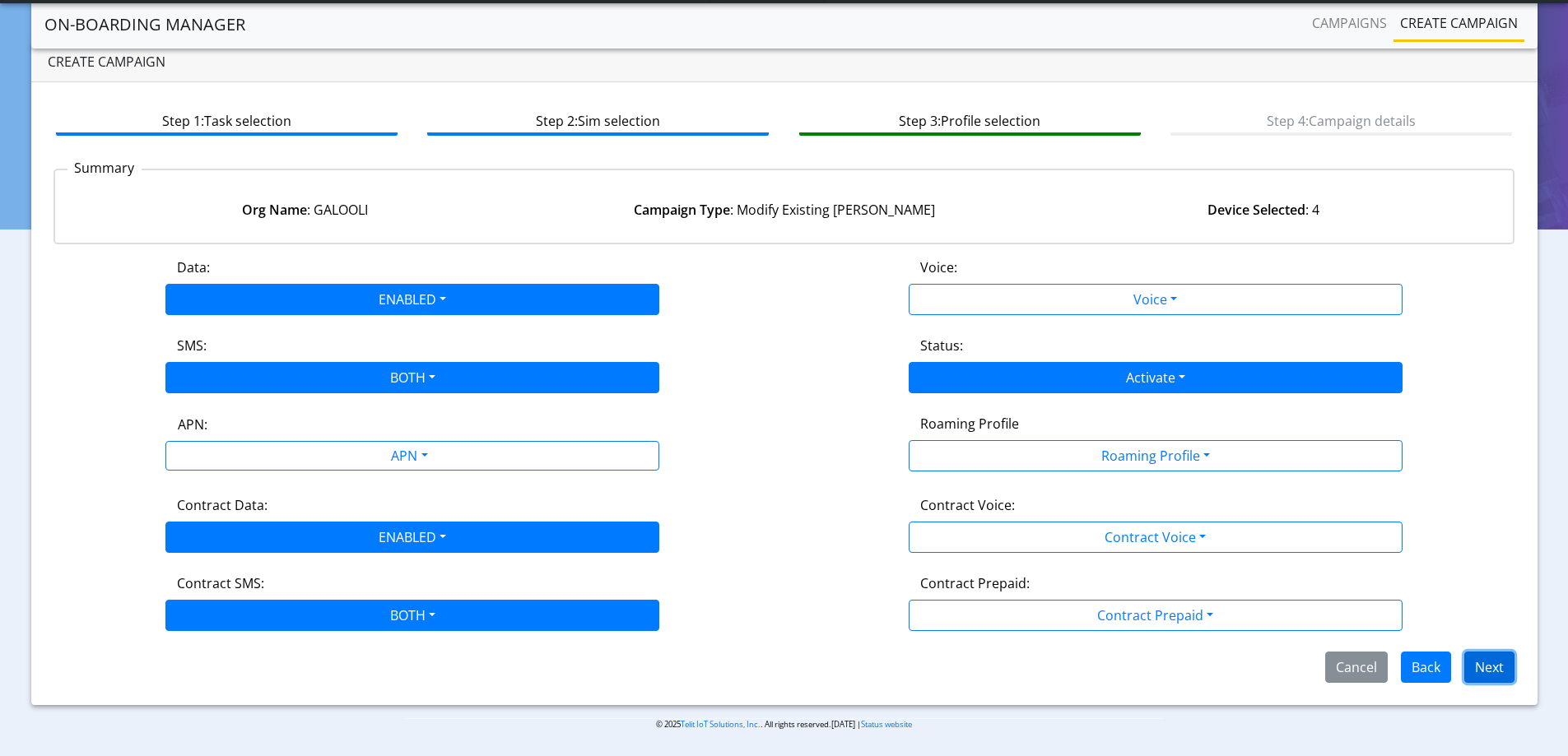
click at [1499, 672] on button "Next" at bounding box center [1489, 667] width 50 height 31
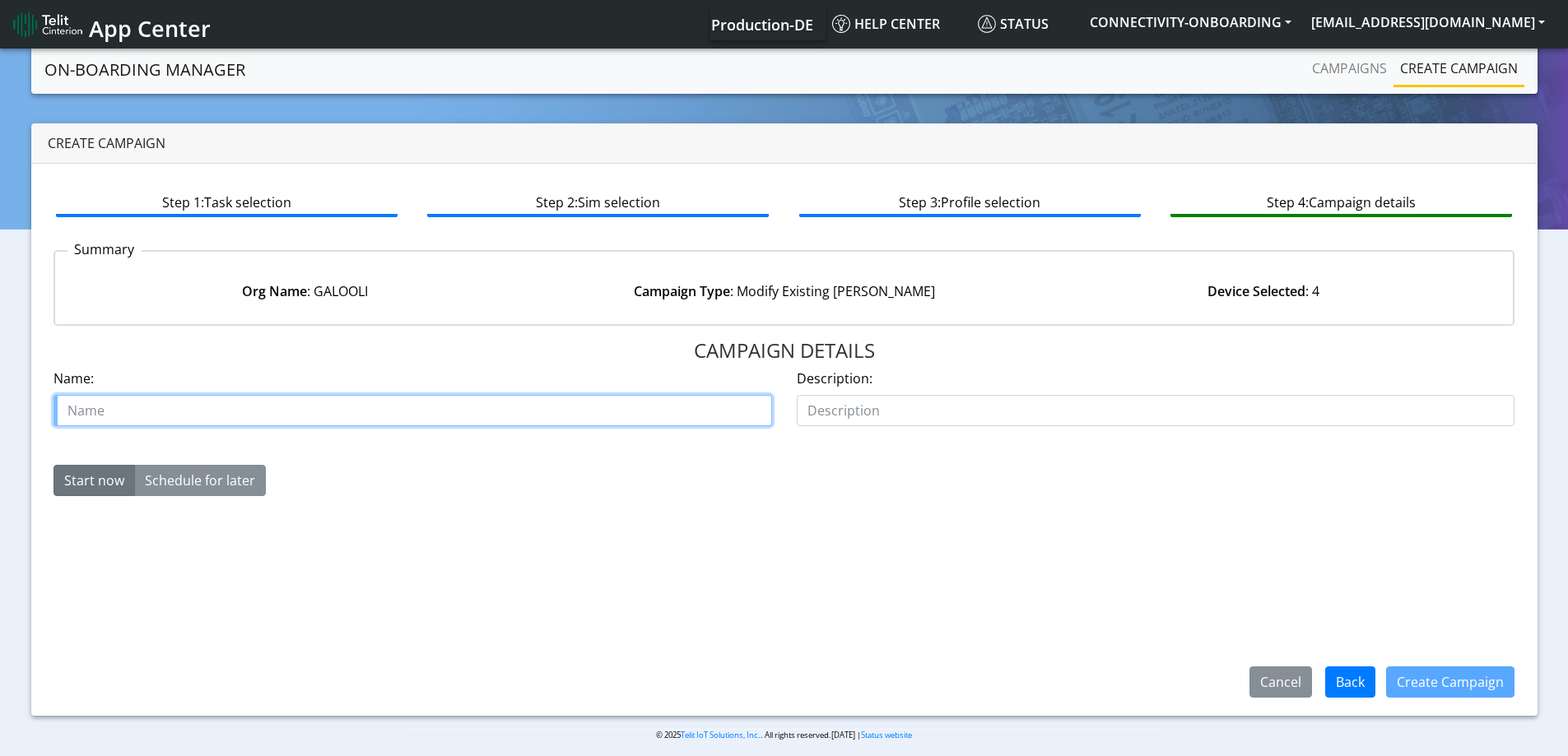
click at [405, 408] on input "text" at bounding box center [413, 411] width 719 height 31
type input "galooli reactivate"
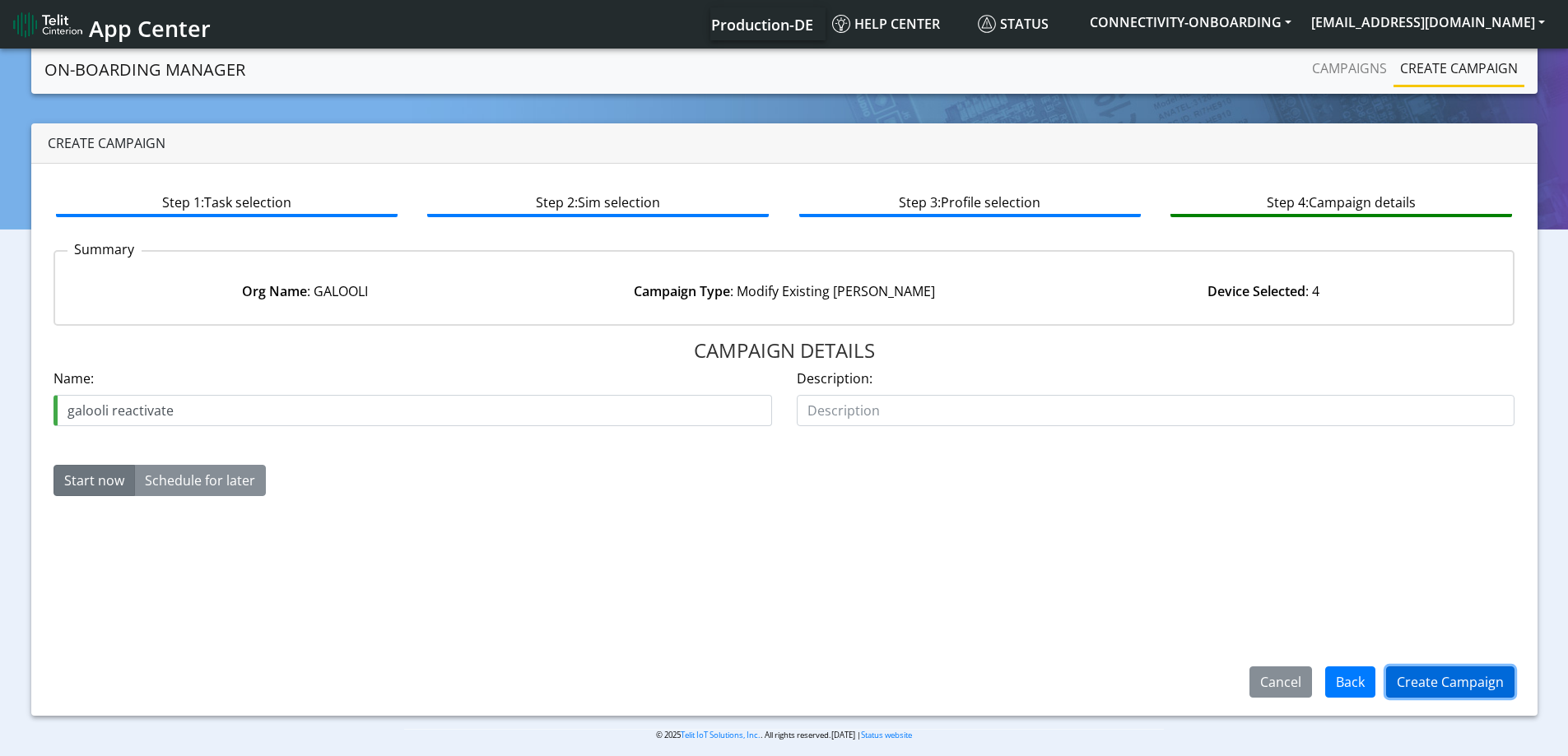
click at [1450, 677] on button "Create Campaign" at bounding box center [1450, 682] width 128 height 31
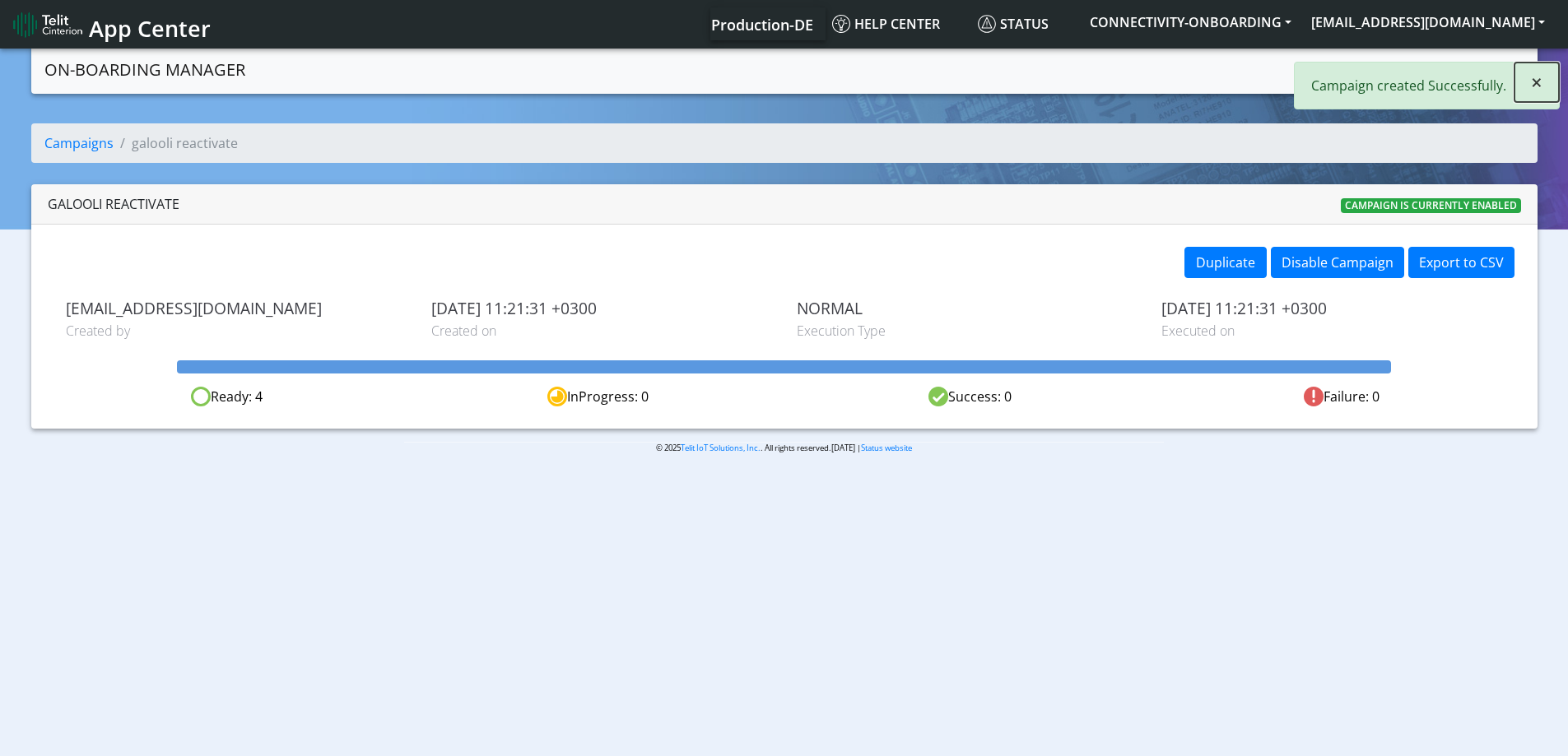
click at [1520, 72] on button "×" at bounding box center [1536, 82] width 45 height 39
click at [1378, 72] on link "Campaigns" at bounding box center [1349, 68] width 88 height 33
